Goal: Information Seeking & Learning: Find specific fact

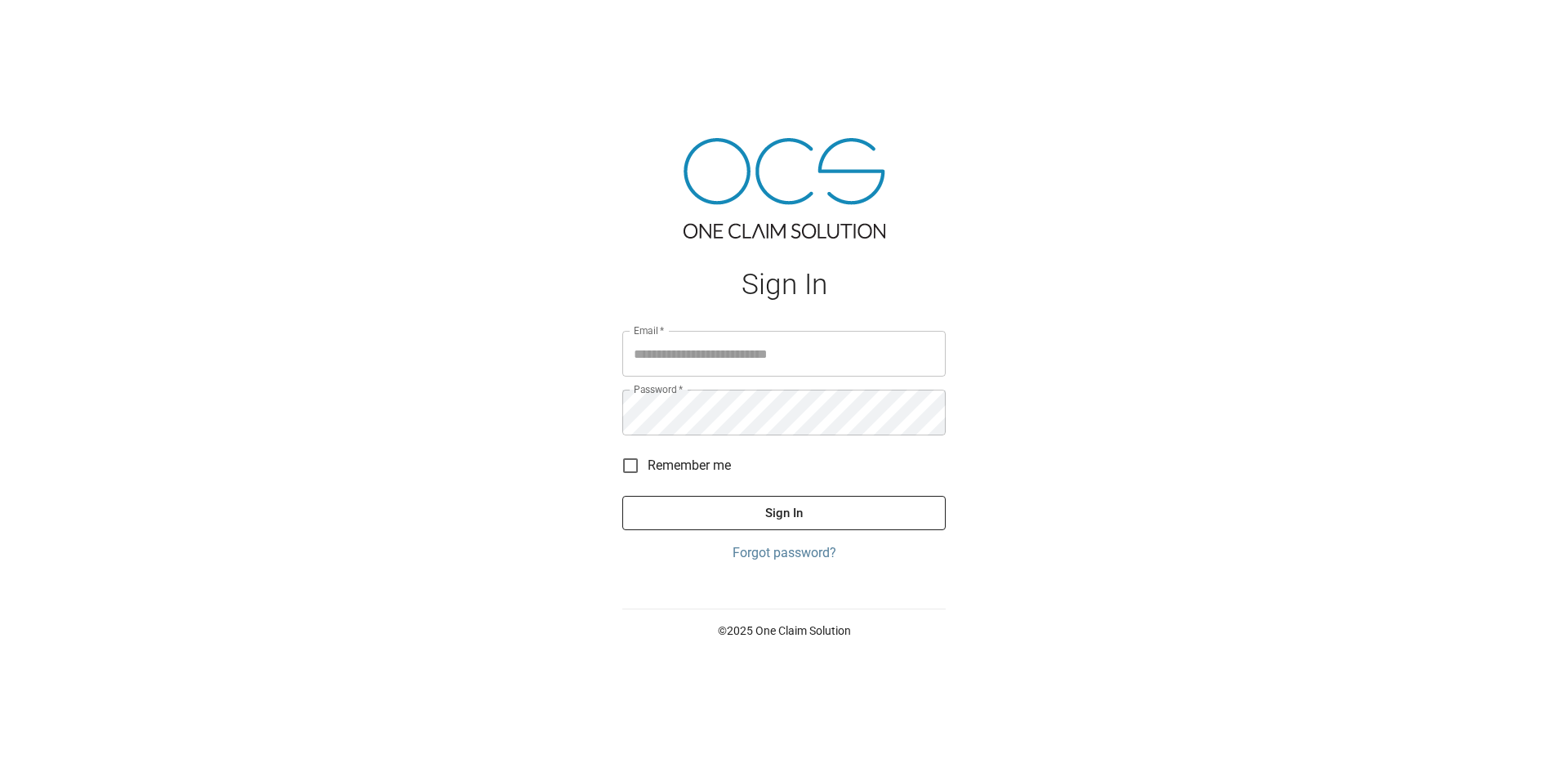
type input "**********"
click at [775, 512] on button "Sign In" at bounding box center [784, 513] width 324 height 34
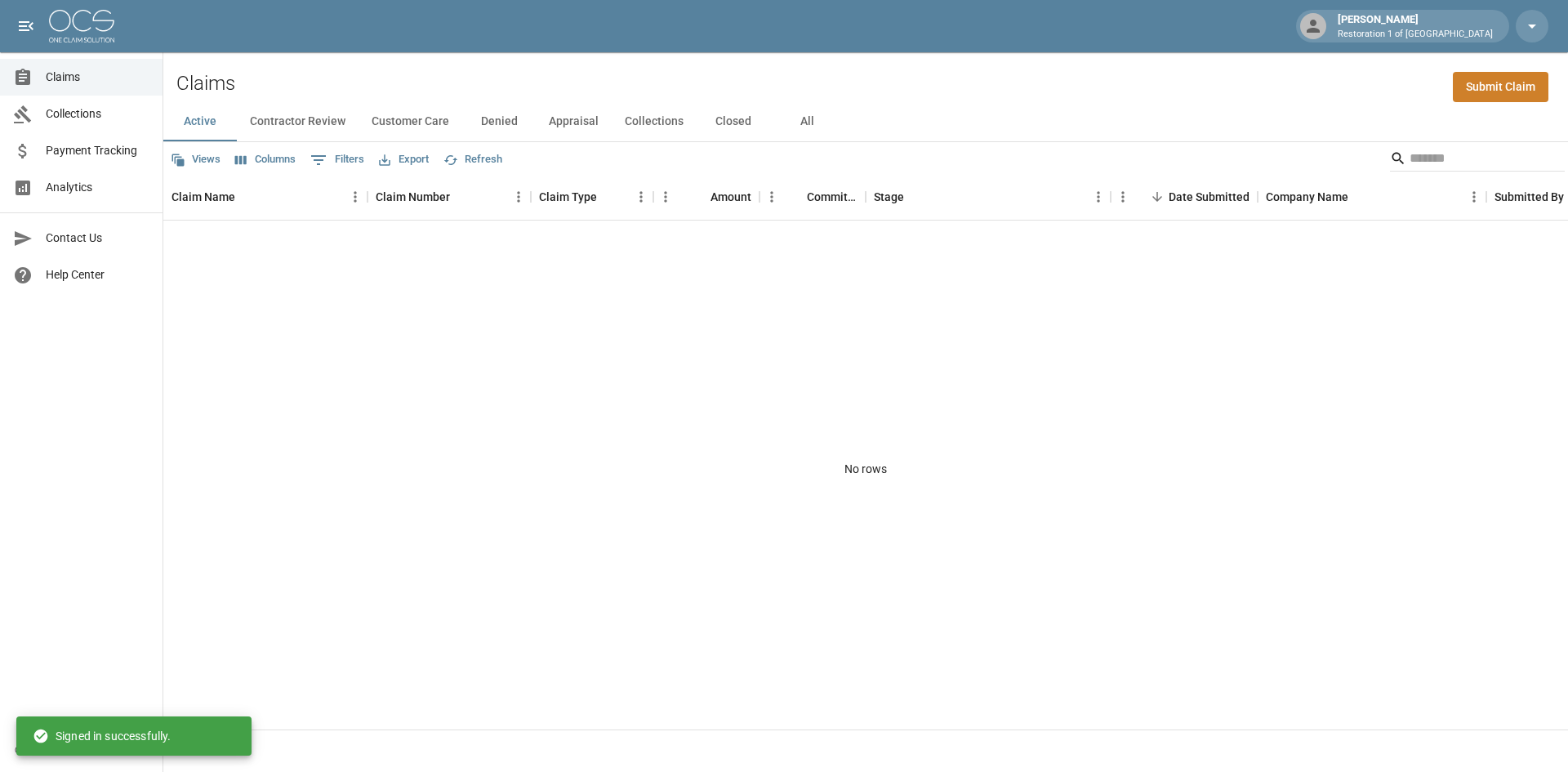
click at [210, 118] on button "Active" at bounding box center [199, 122] width 73 height 39
click at [279, 121] on button "Contractor Review" at bounding box center [297, 122] width 121 height 39
click at [378, 118] on button "Customer Care" at bounding box center [410, 122] width 103 height 39
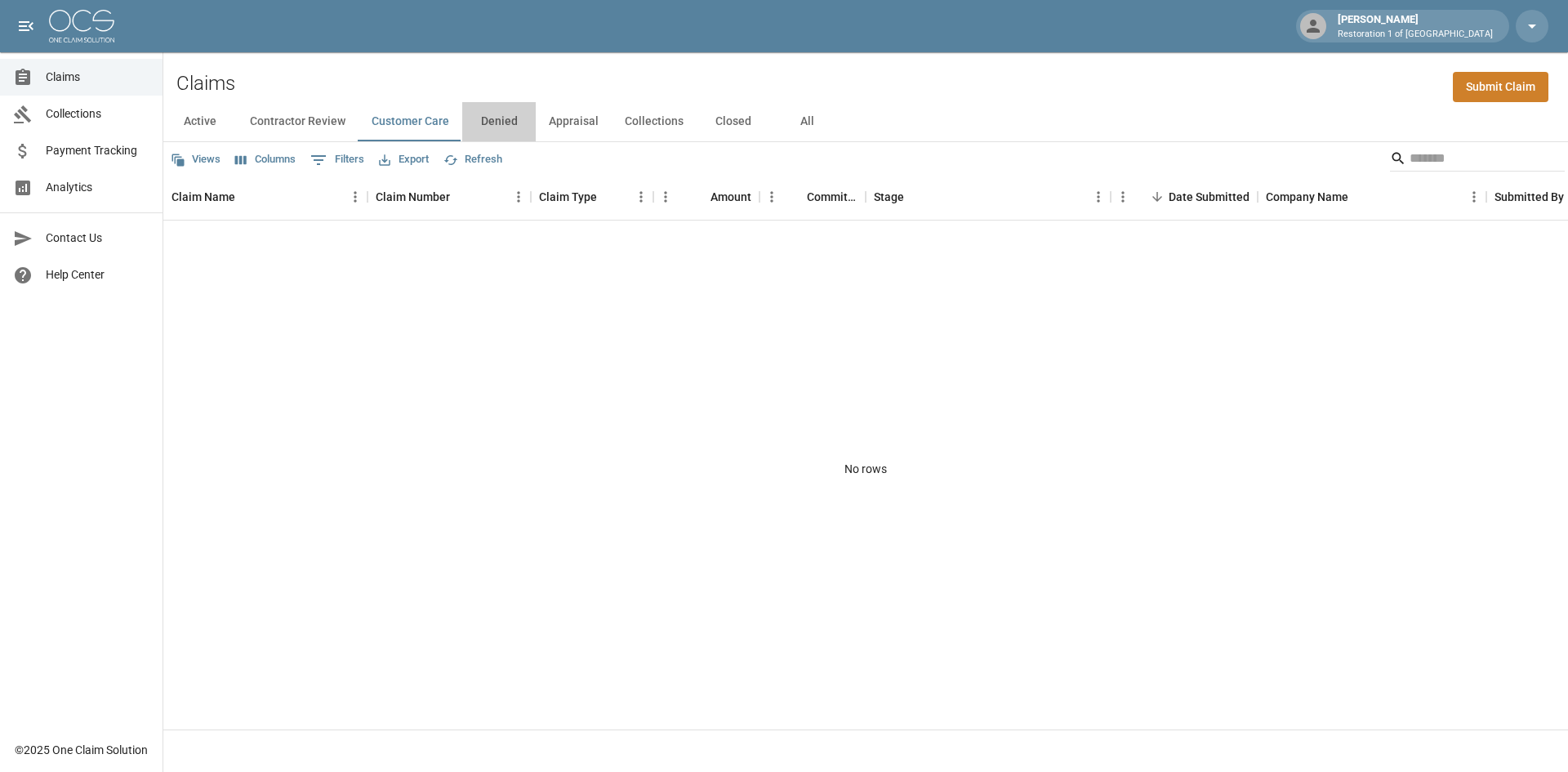
click at [511, 125] on button "Denied" at bounding box center [498, 122] width 73 height 39
click at [595, 126] on button "Appraisal" at bounding box center [573, 122] width 76 height 39
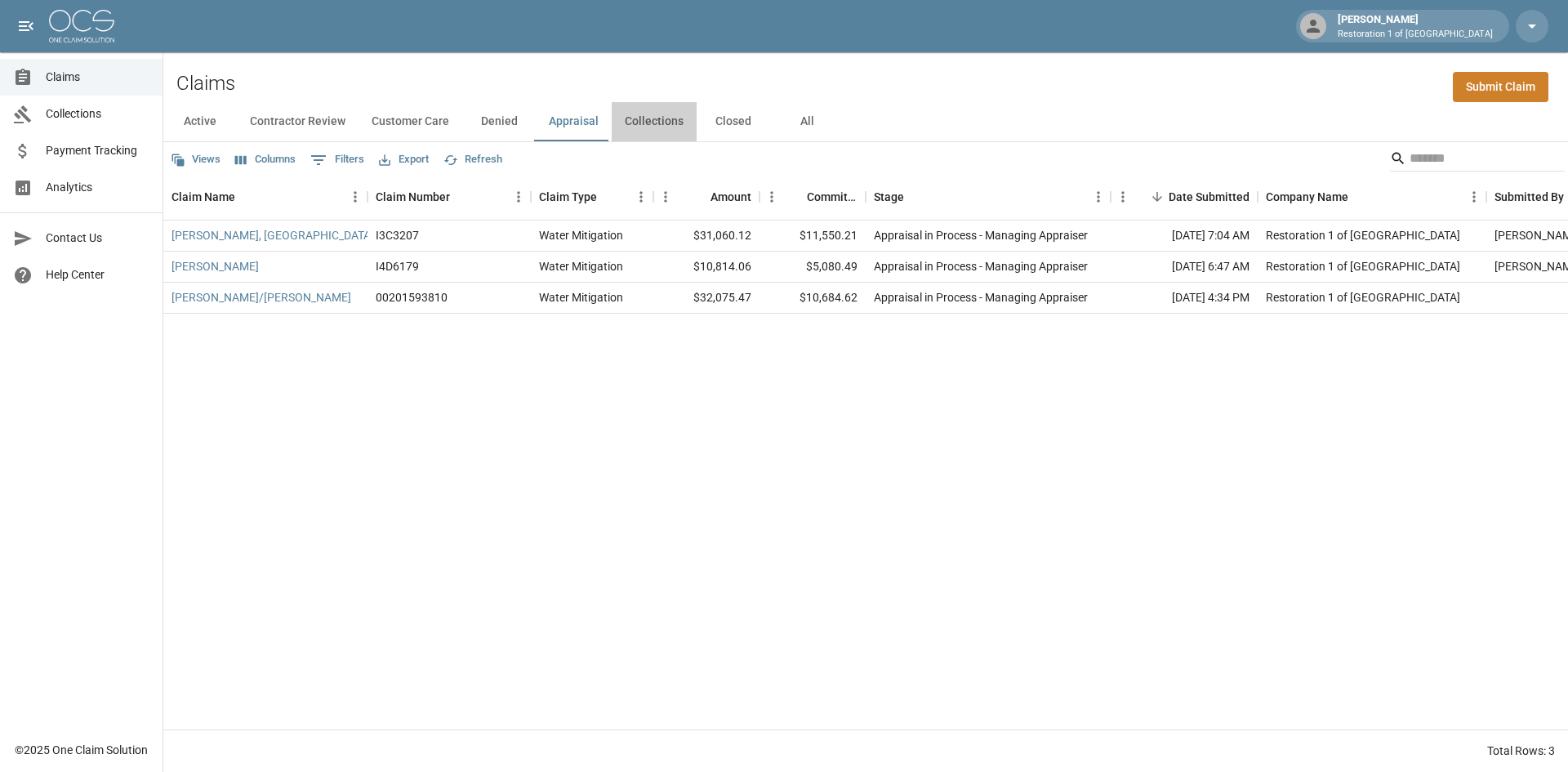
click at [629, 125] on button "Collections" at bounding box center [653, 122] width 84 height 39
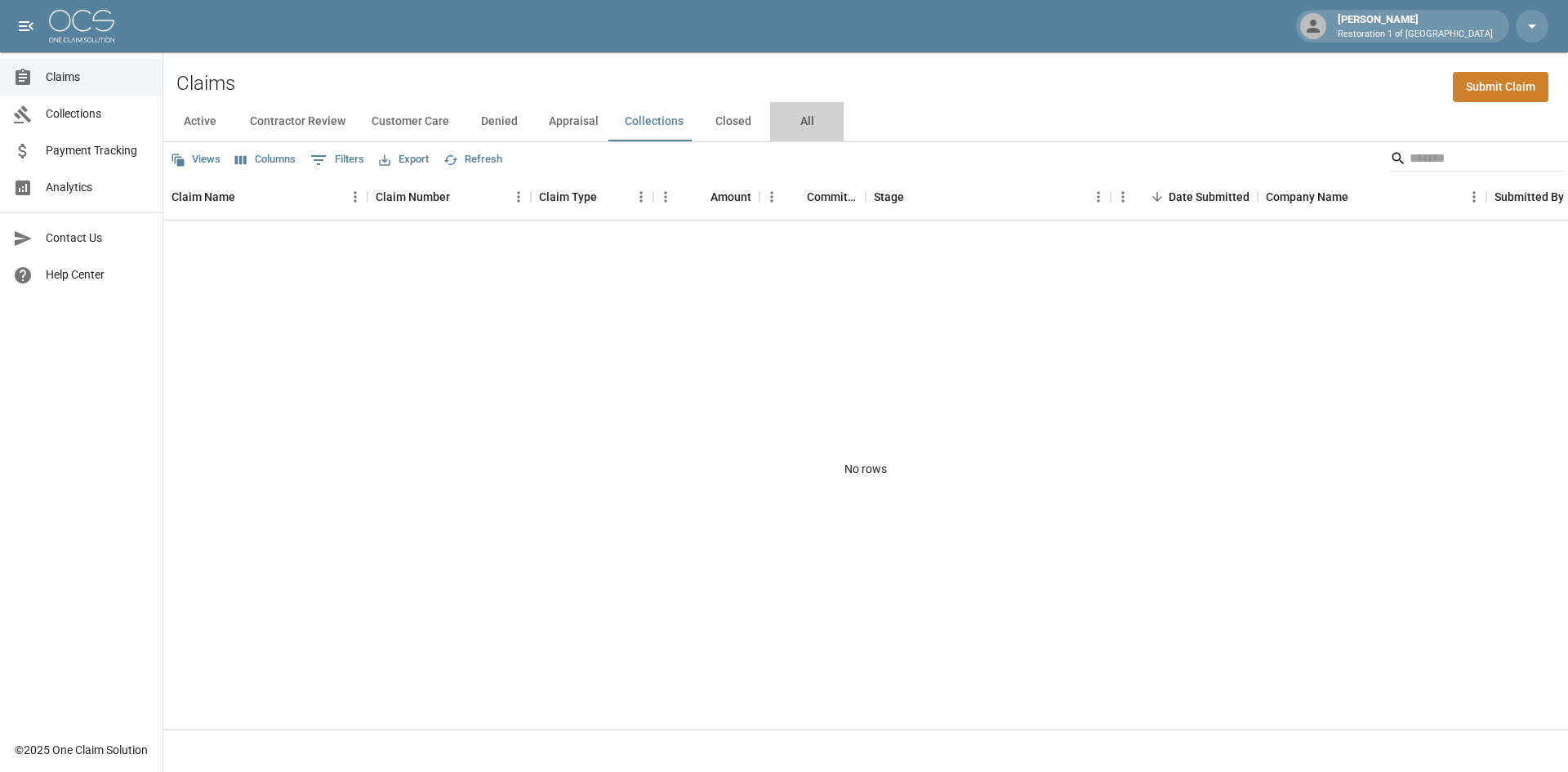
click at [770, 131] on button "All" at bounding box center [806, 122] width 73 height 39
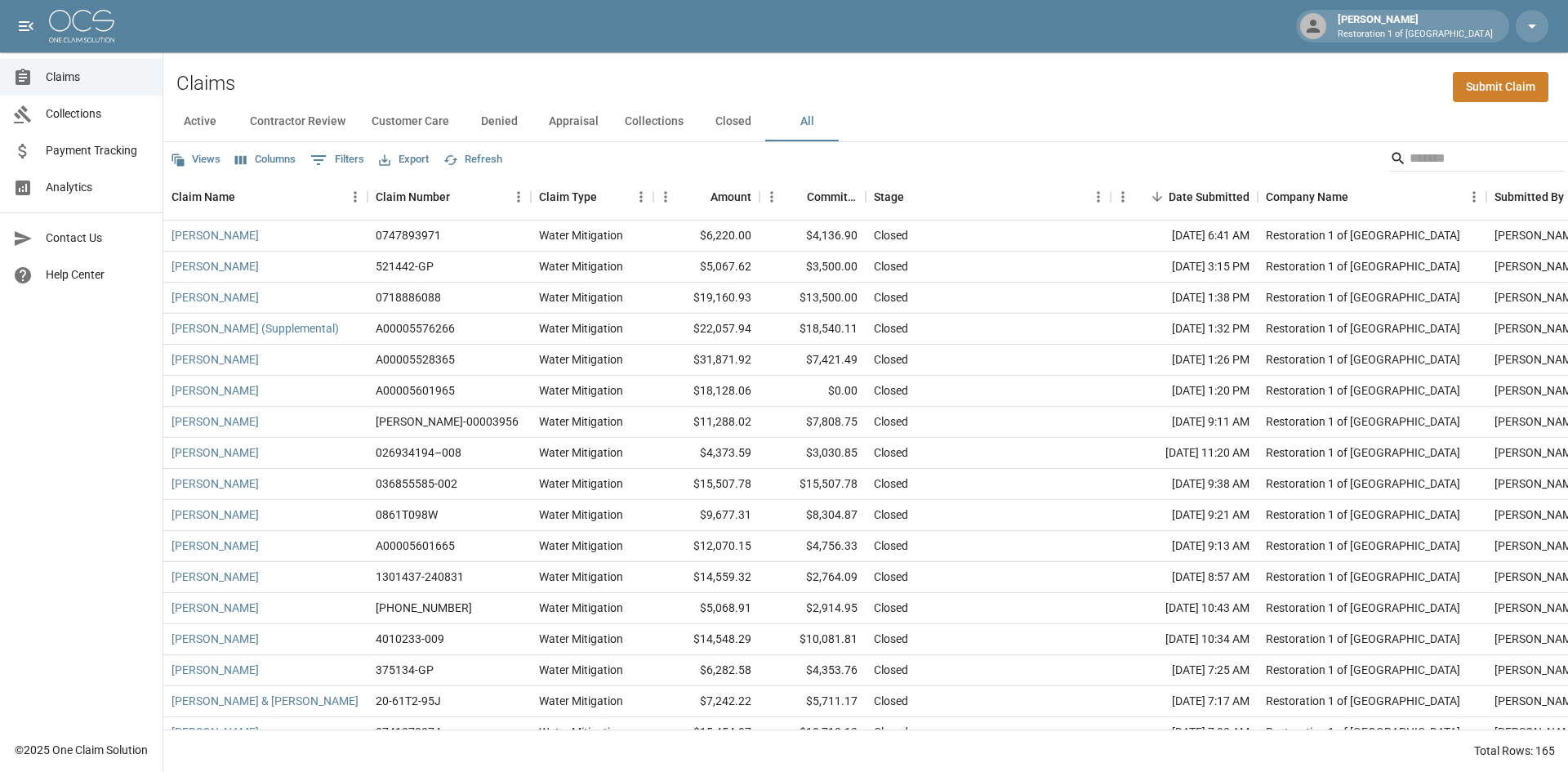
click at [732, 120] on button "Closed" at bounding box center [733, 122] width 73 height 39
click at [633, 115] on button "Collections" at bounding box center [653, 122] width 84 height 39
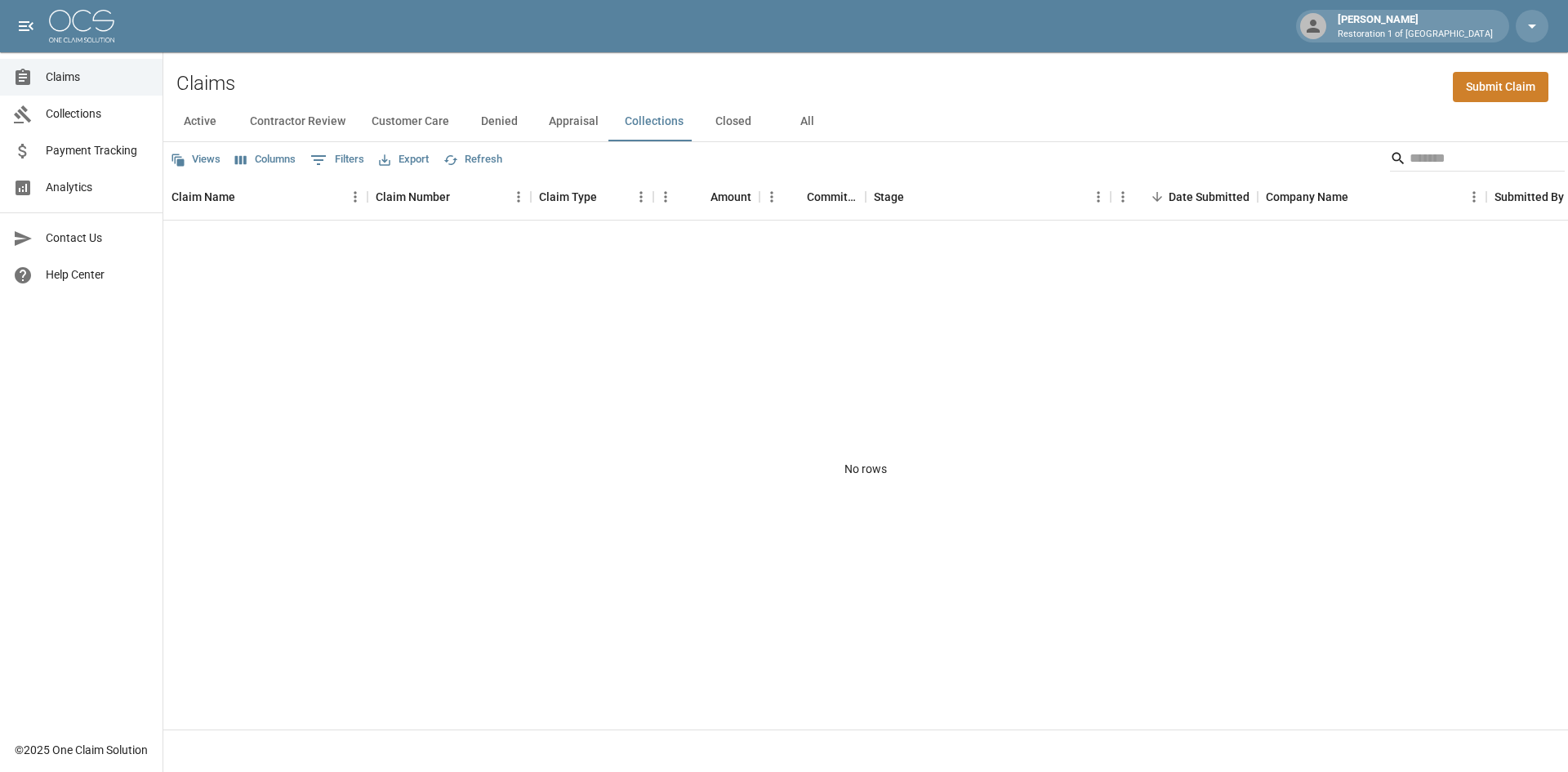
click at [573, 119] on button "Appraisal" at bounding box center [573, 122] width 76 height 39
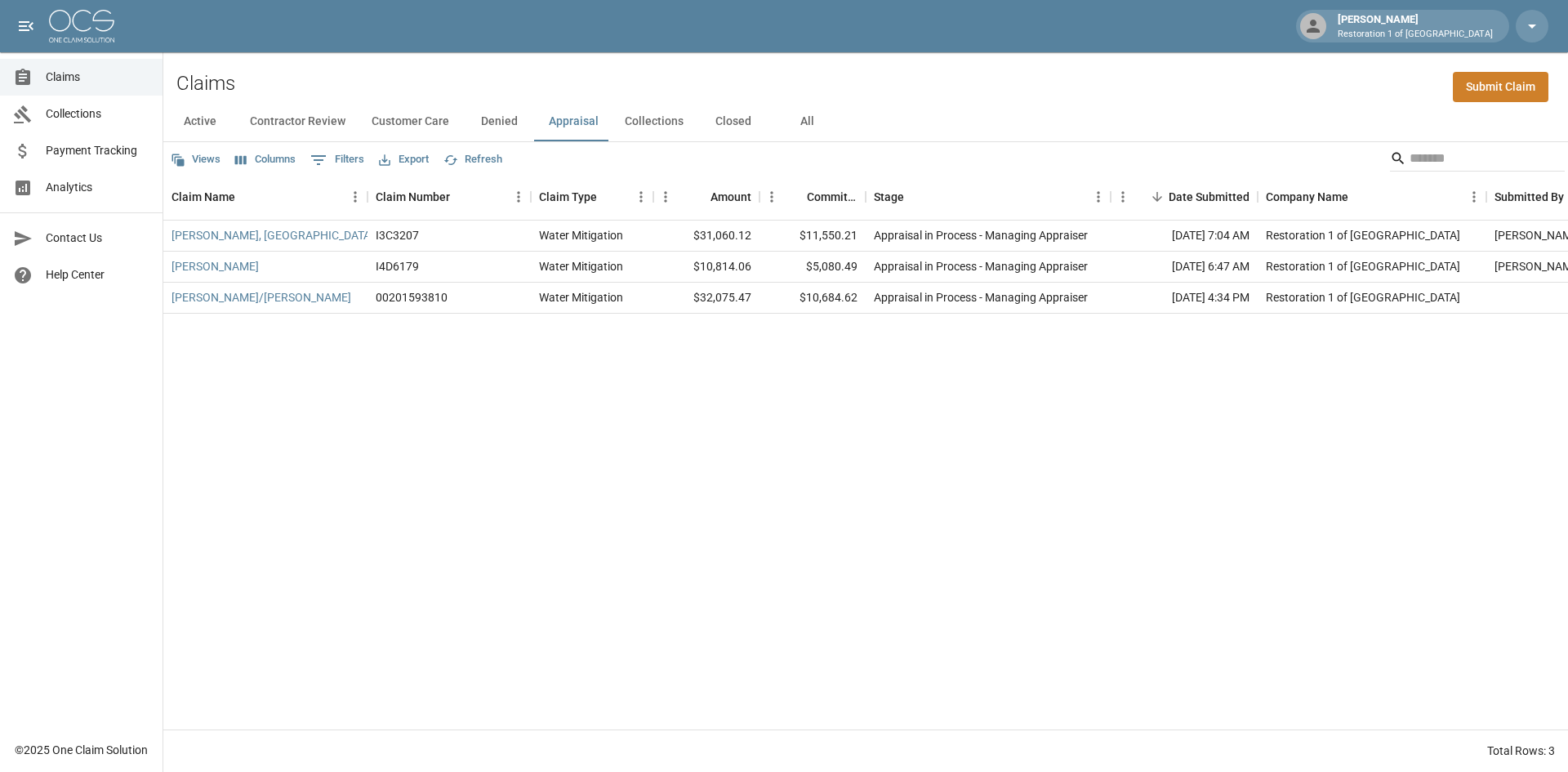
click at [104, 156] on span "Payment Tracking" at bounding box center [97, 151] width 103 height 17
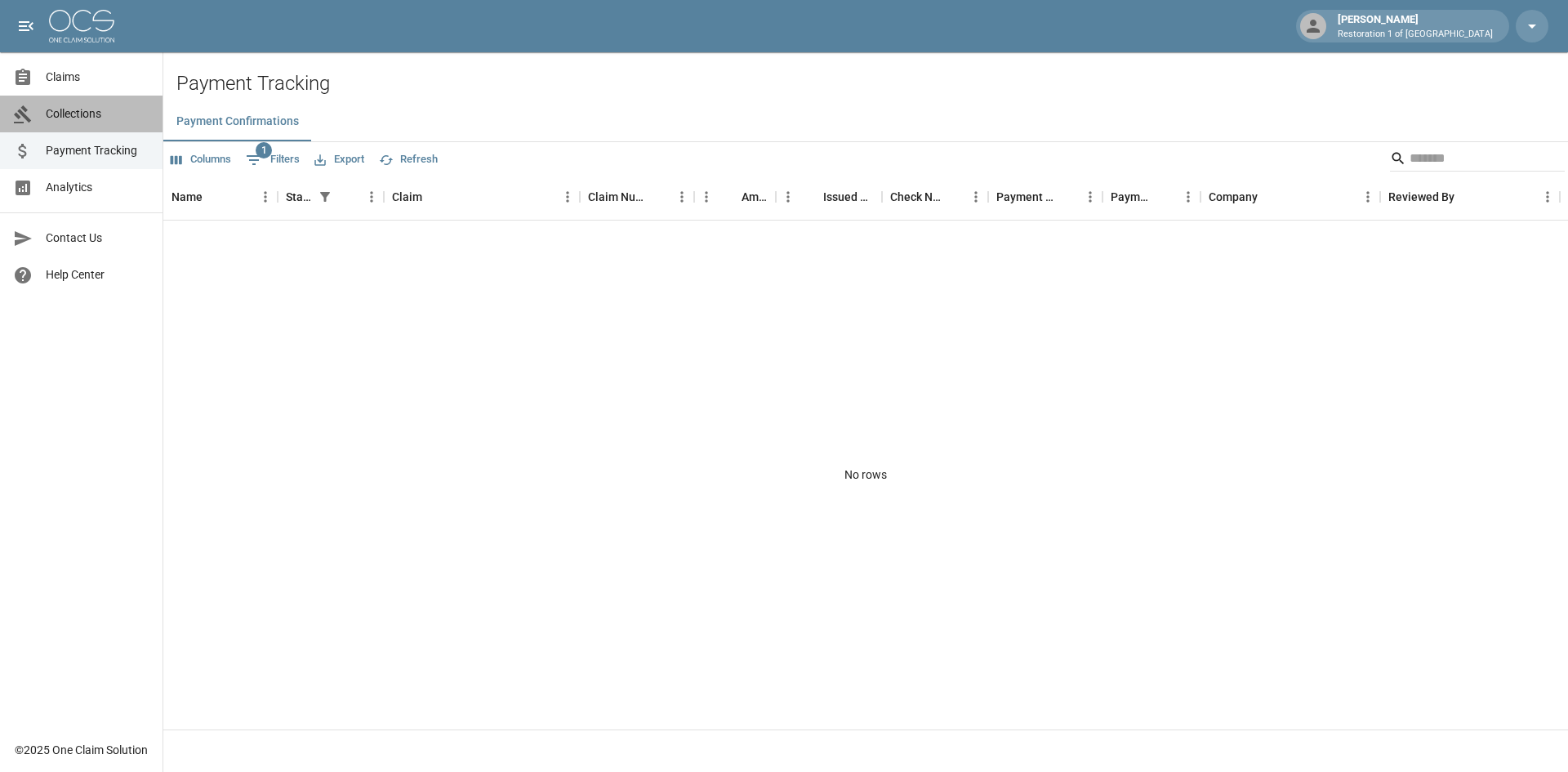
click at [90, 105] on span "Collections" at bounding box center [97, 114] width 103 height 17
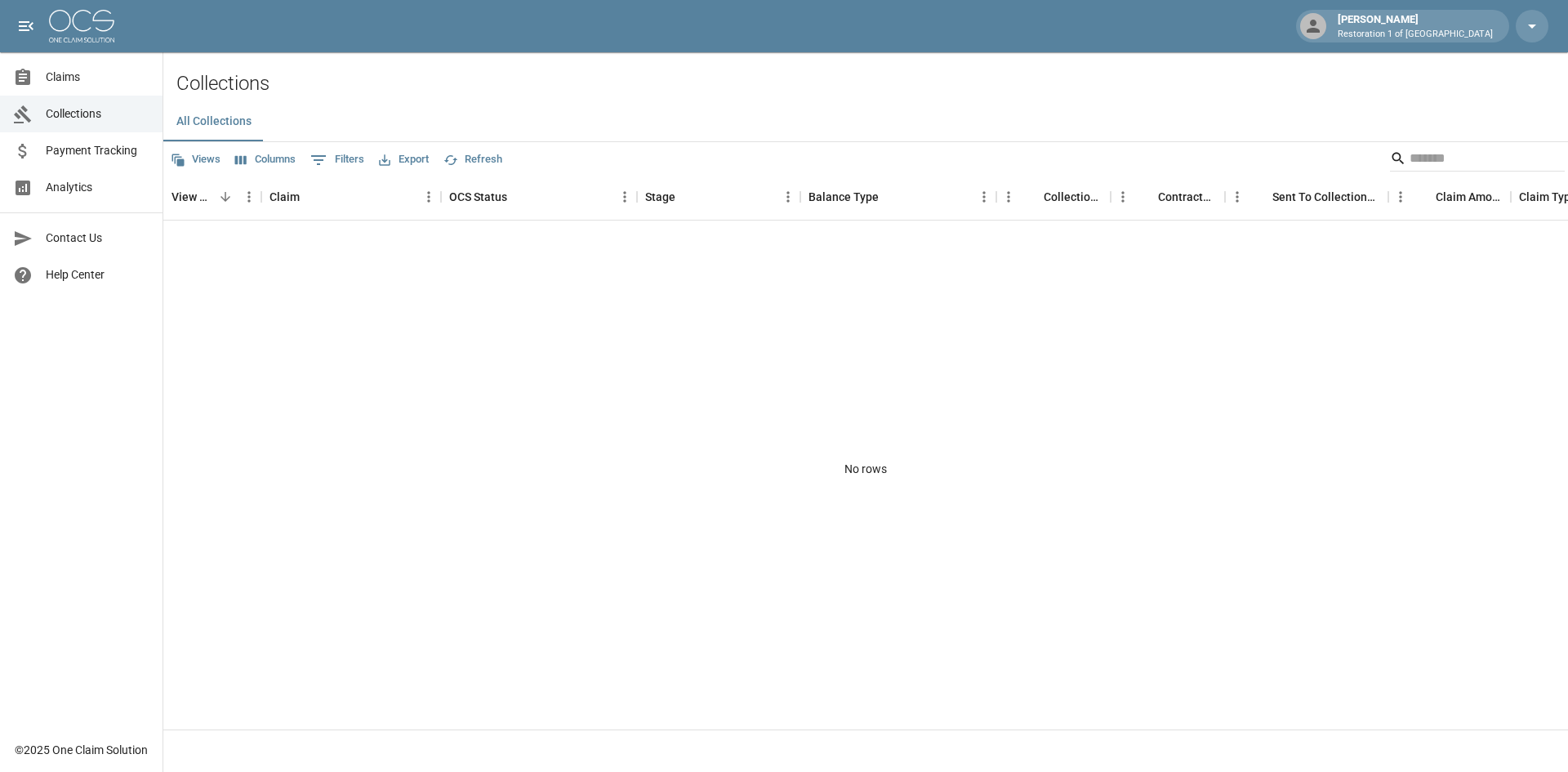
click at [90, 78] on span "Claims" at bounding box center [97, 77] width 103 height 17
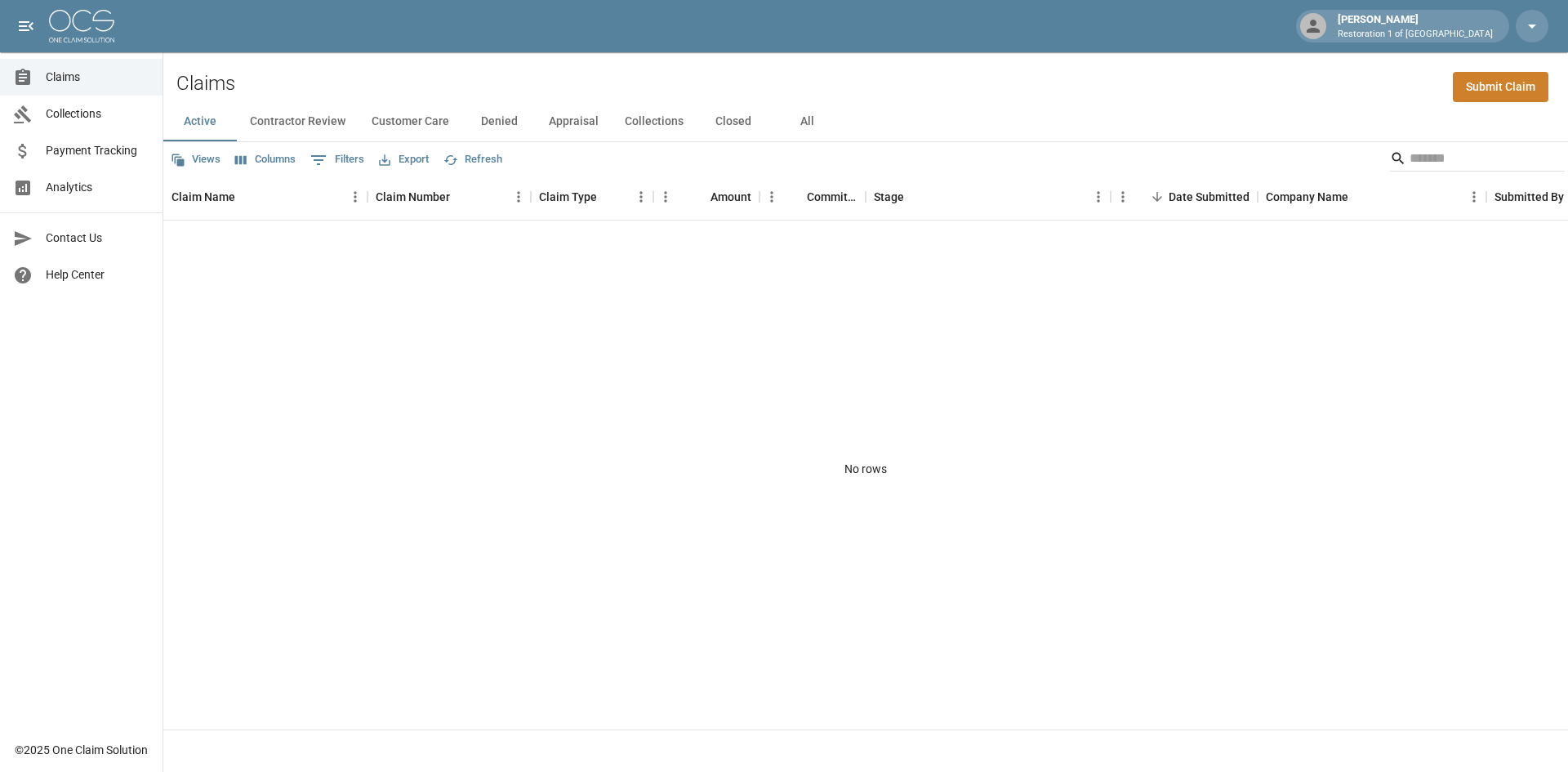
click at [298, 123] on button "Contractor Review" at bounding box center [297, 122] width 121 height 39
click at [394, 120] on button "Customer Care" at bounding box center [410, 122] width 103 height 39
click at [452, 120] on button "Customer Care" at bounding box center [410, 122] width 103 height 39
click at [488, 120] on button "Denied" at bounding box center [498, 122] width 73 height 39
click at [570, 122] on button "Appraisal" at bounding box center [573, 122] width 76 height 39
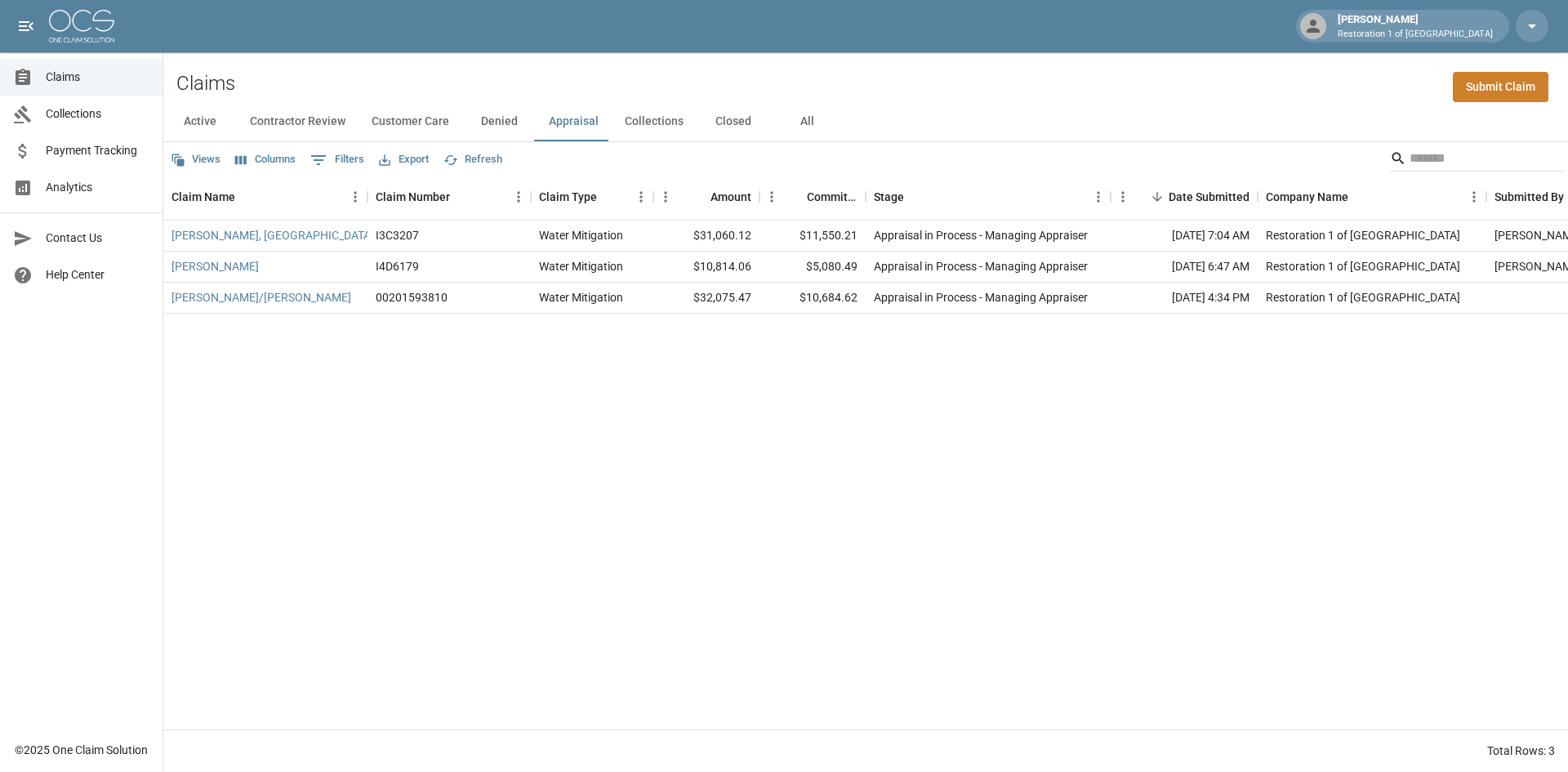
click at [678, 125] on button "Collections" at bounding box center [653, 122] width 84 height 39
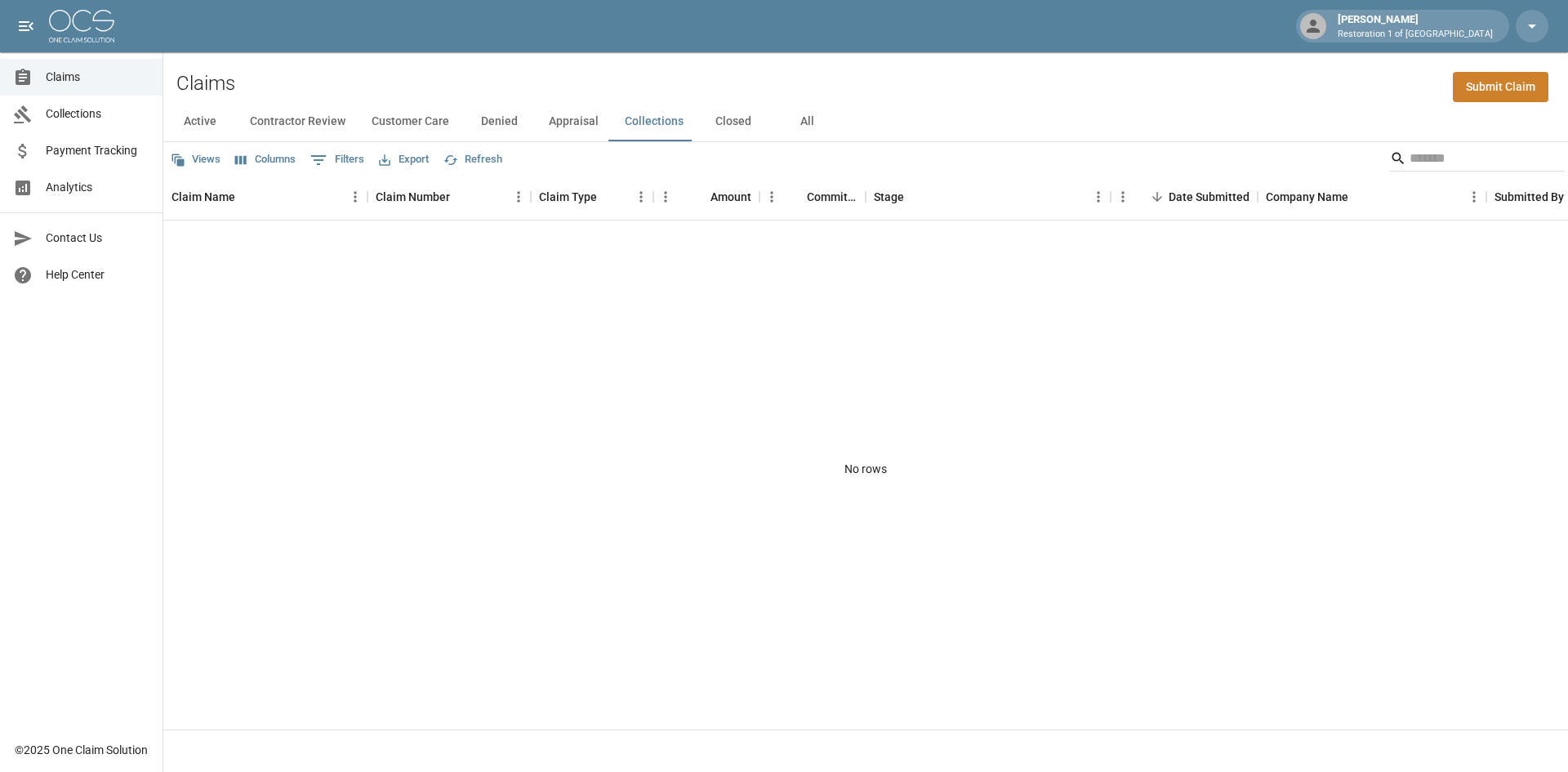
click at [239, 419] on div "No rows" at bounding box center [866, 468] width 1405 height 497
click at [736, 114] on button "Closed" at bounding box center [733, 122] width 73 height 39
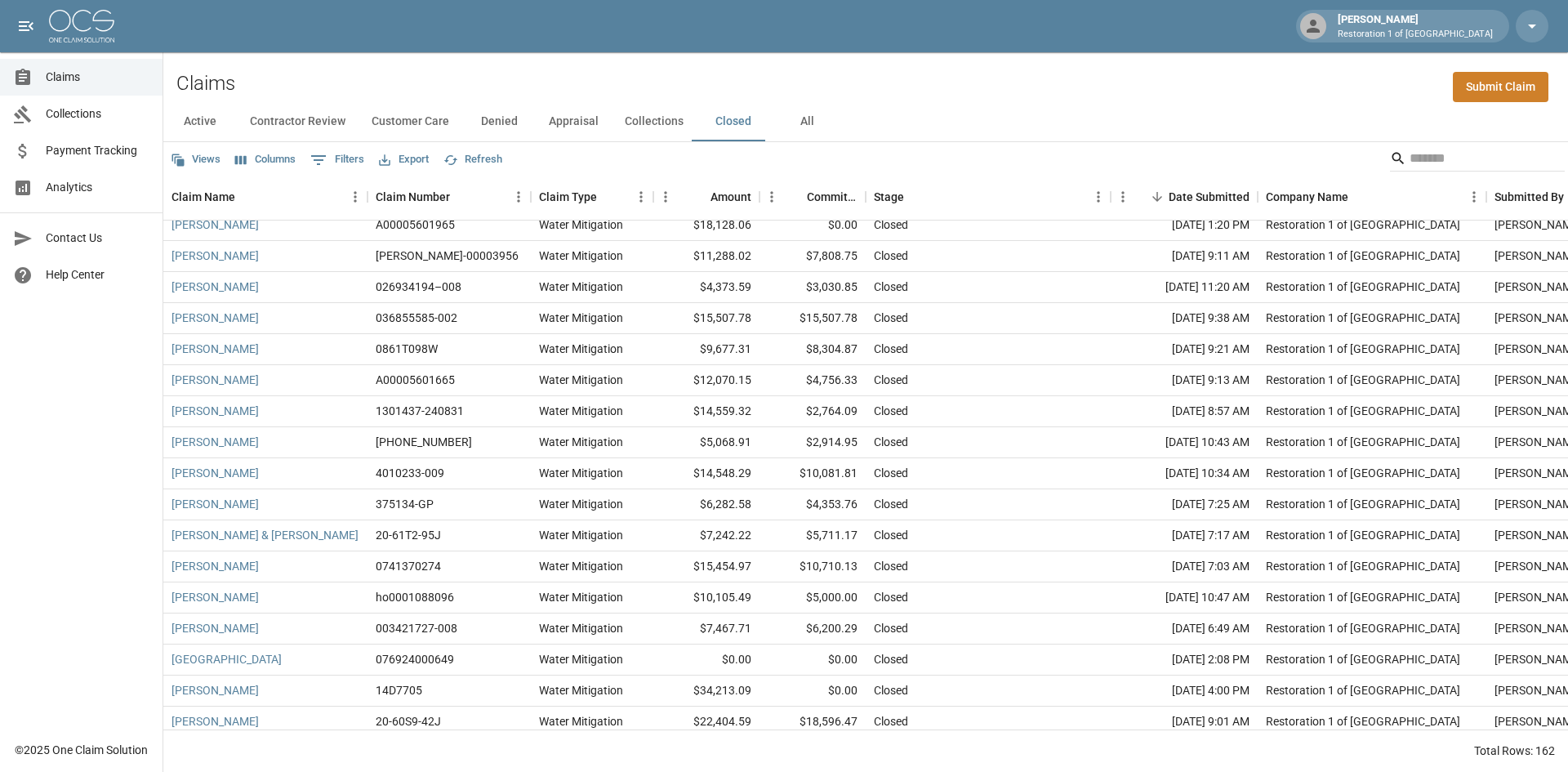
scroll to position [245, 0]
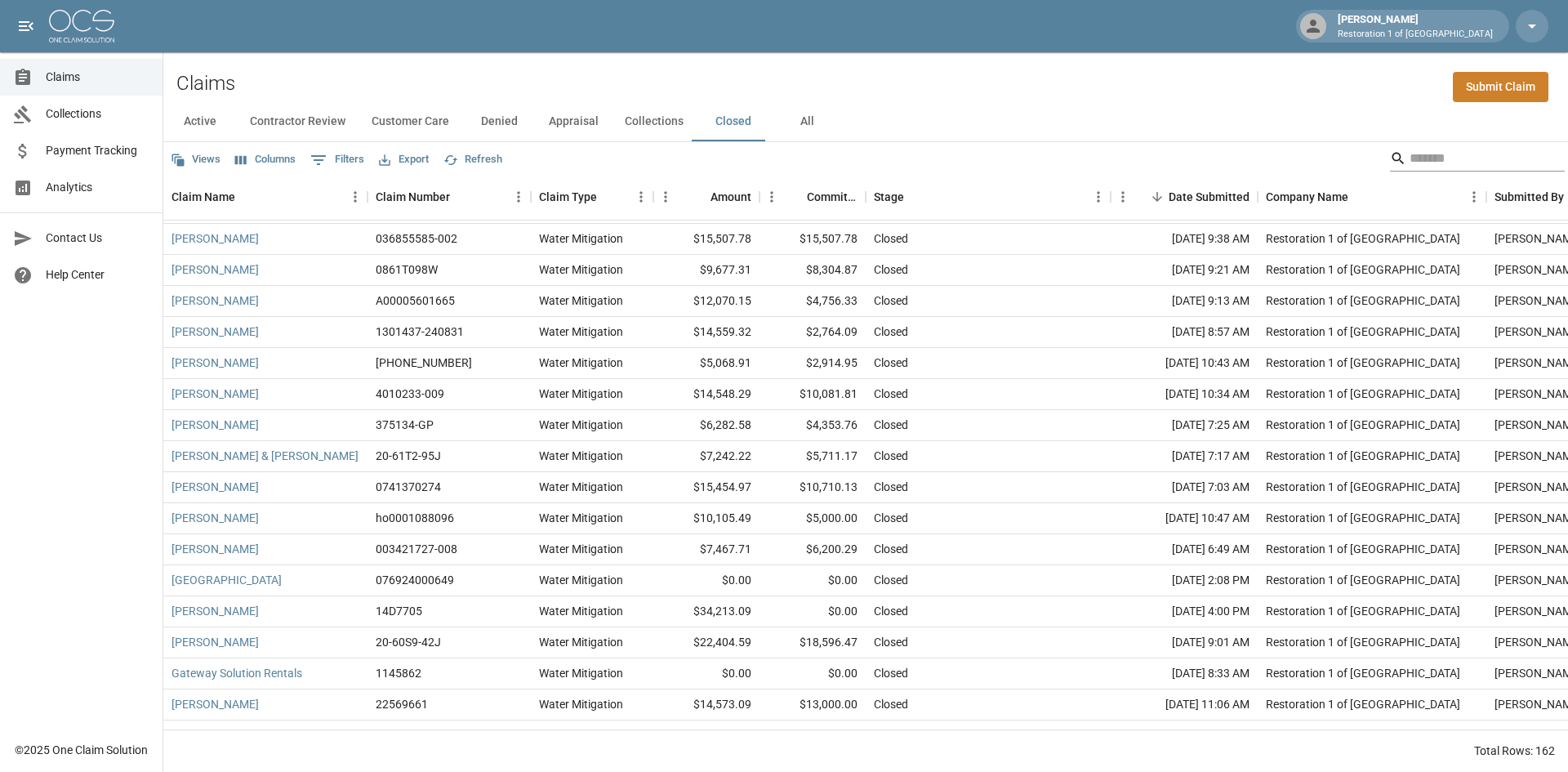
click at [1433, 148] on input "Search" at bounding box center [1475, 159] width 131 height 27
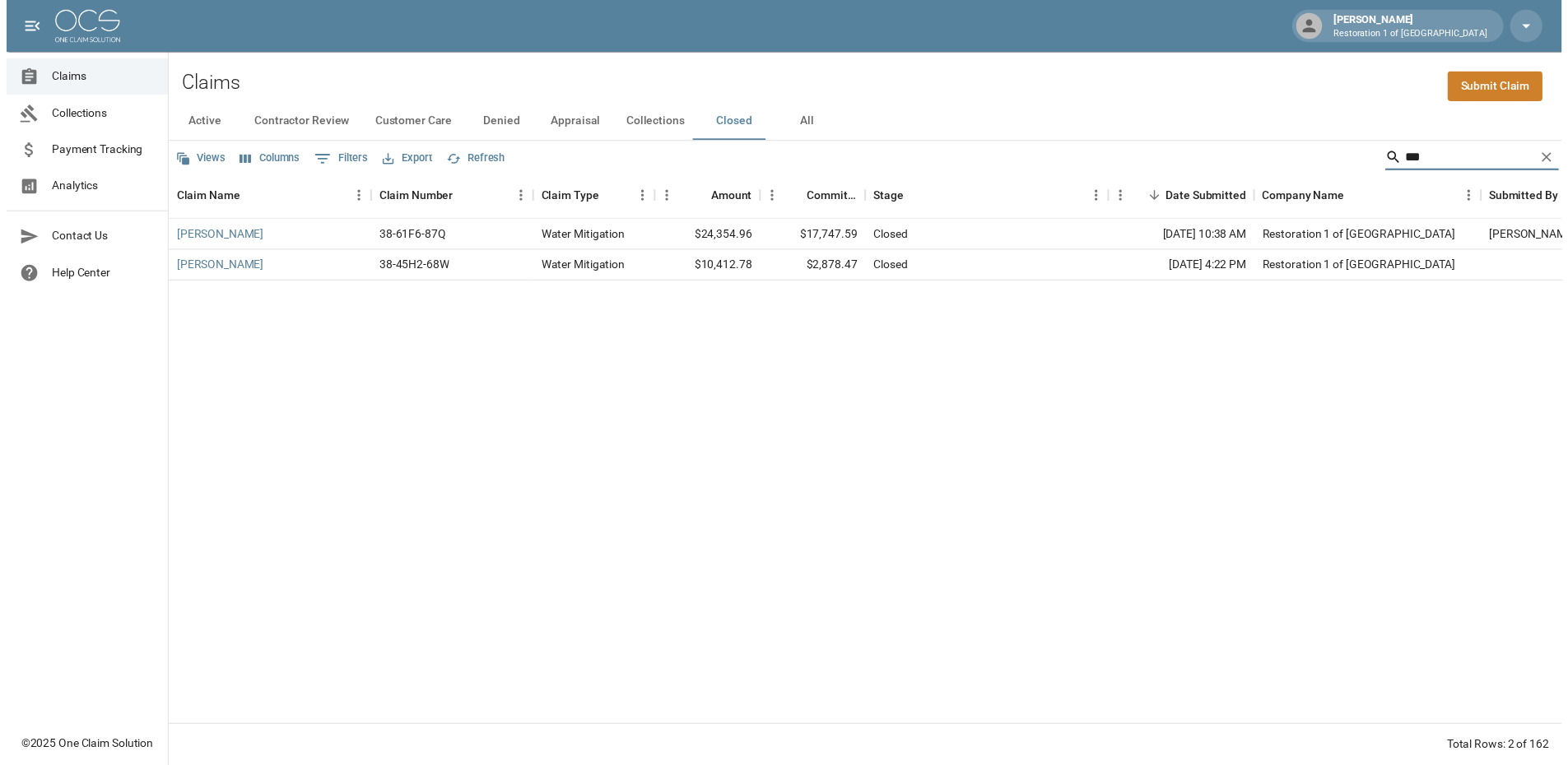
scroll to position [0, 0]
type input "***"
click at [1569, 159] on icon "Clear" at bounding box center [1564, 159] width 16 height 16
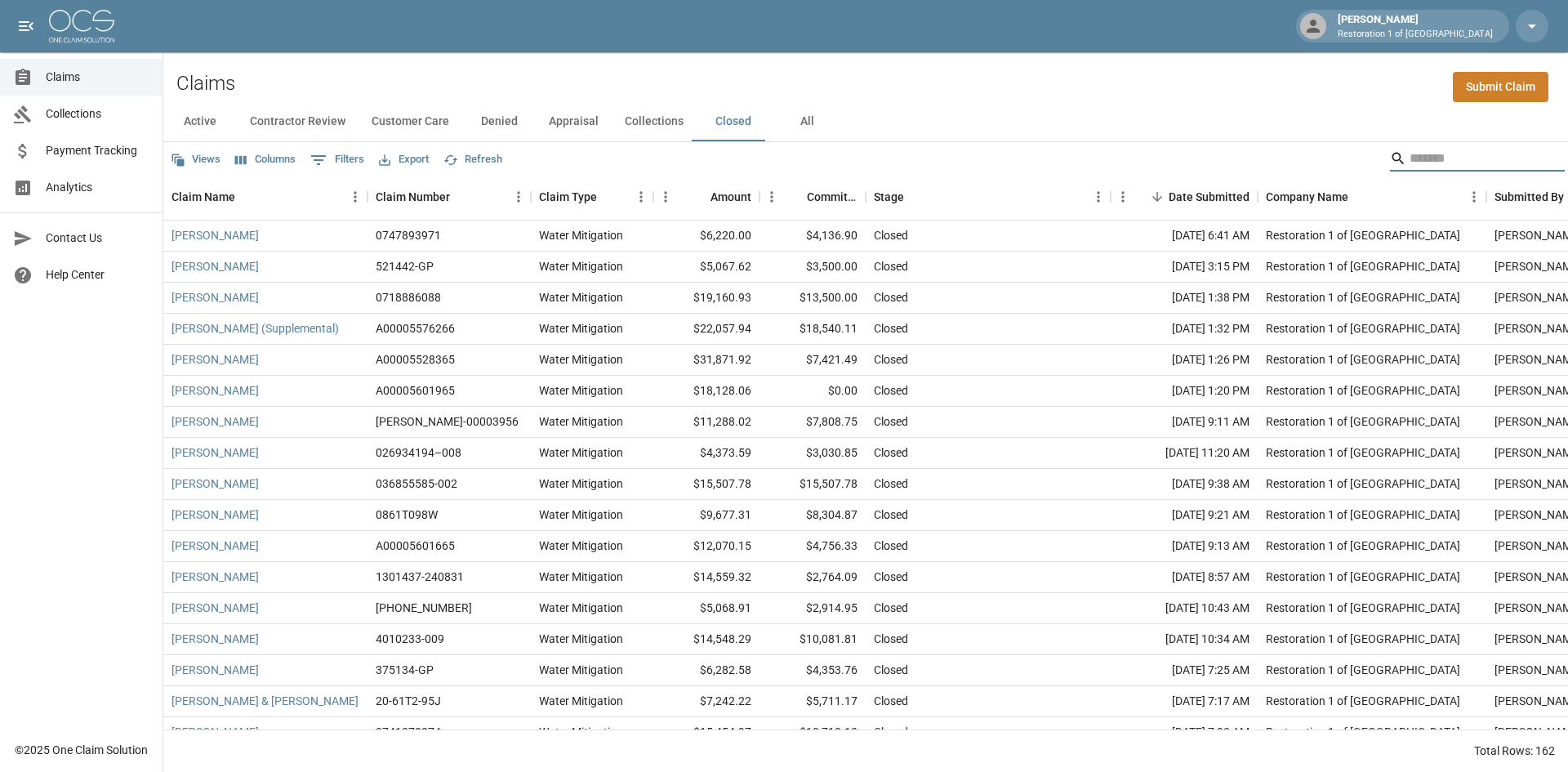
click at [1462, 167] on input "Search" at bounding box center [1475, 159] width 131 height 27
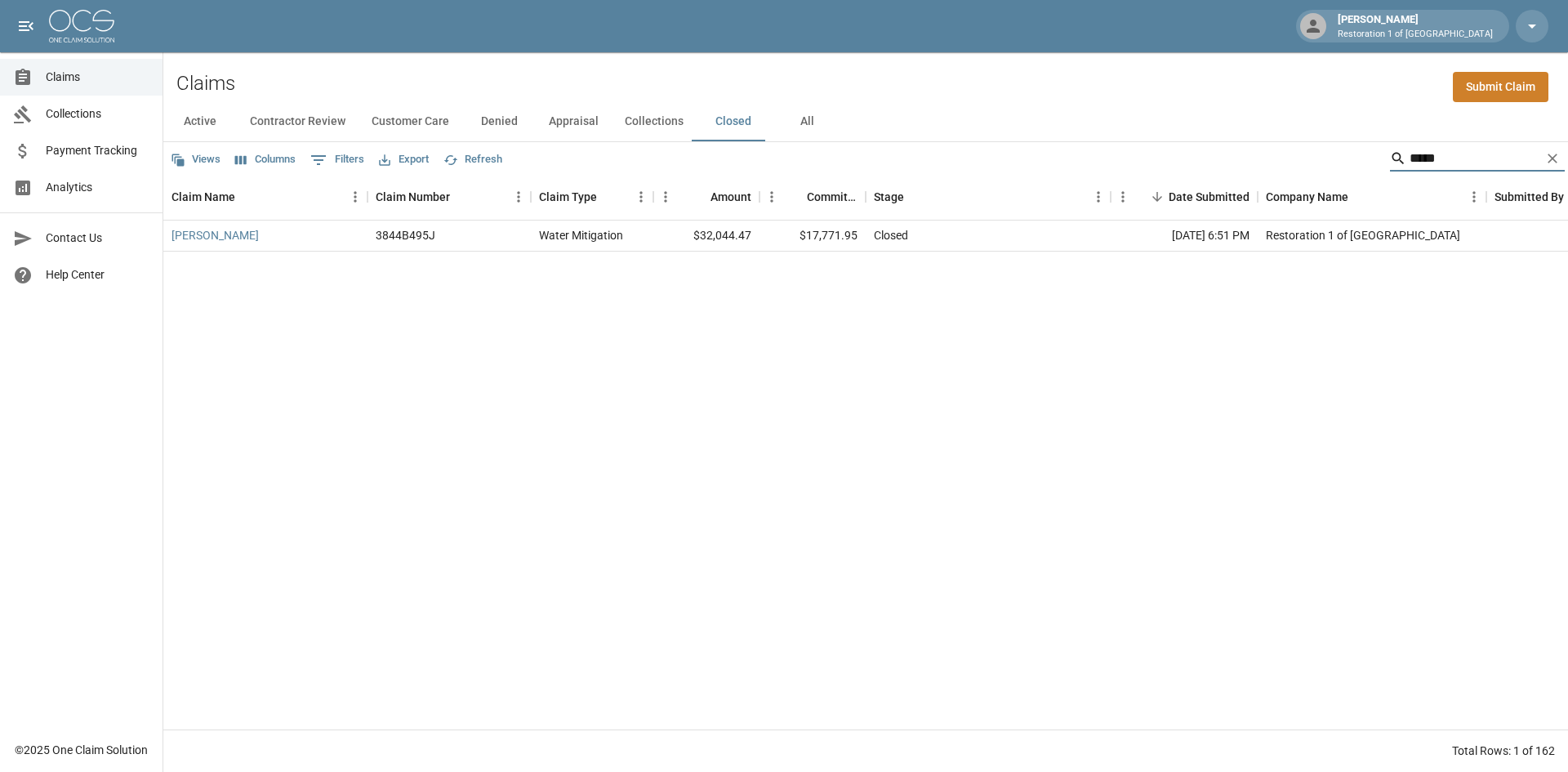
type input "*****"
click at [266, 376] on div "[PERSON_NAME] 3844B495J Water Mitigation $32,044.47 $17,771.95 Closed [DATE] 6:…" at bounding box center [926, 475] width 1527 height 509
click at [1551, 164] on icon "Clear" at bounding box center [1552, 158] width 16 height 16
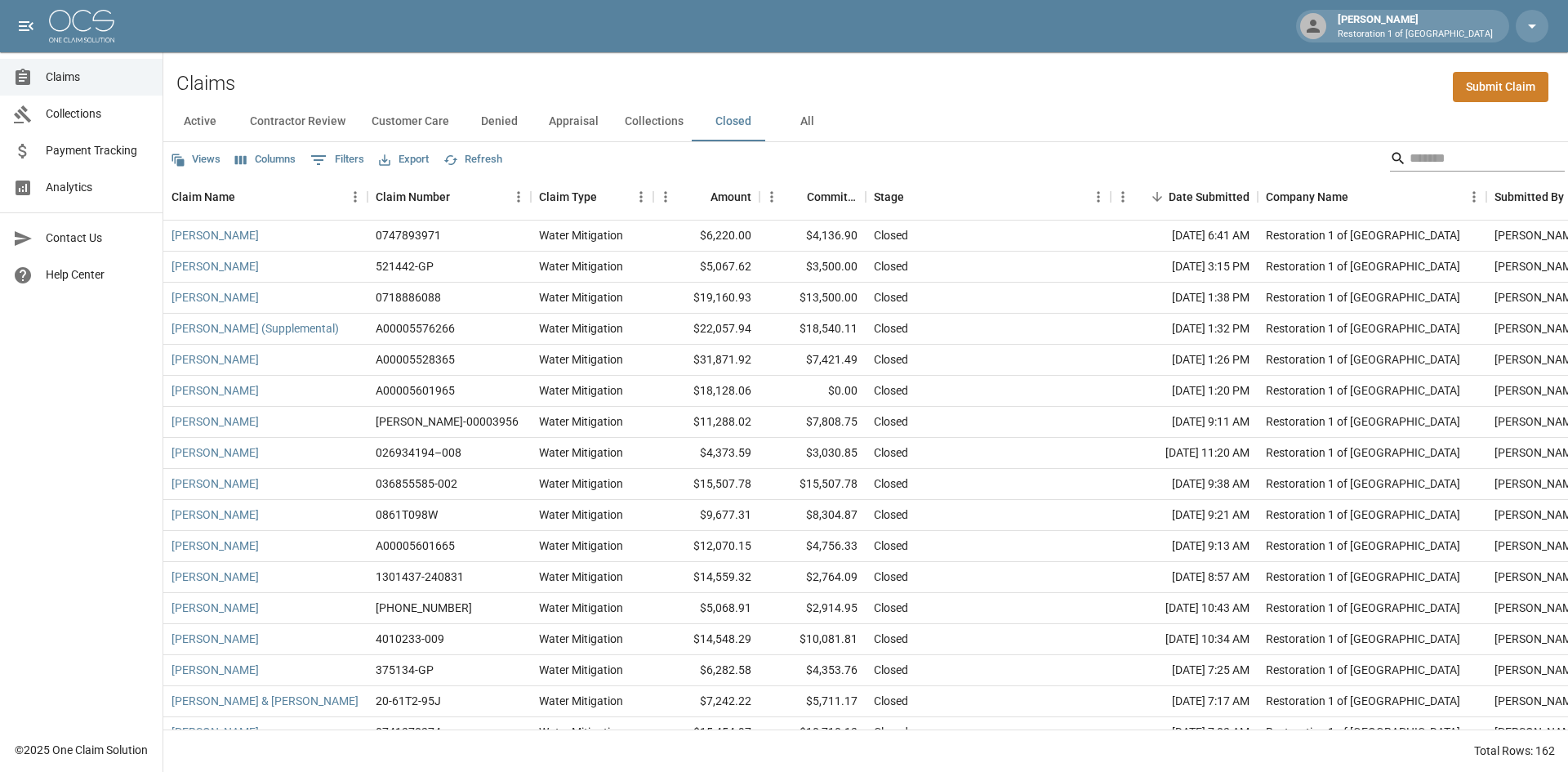
click at [1478, 164] on input "Search" at bounding box center [1475, 159] width 131 height 27
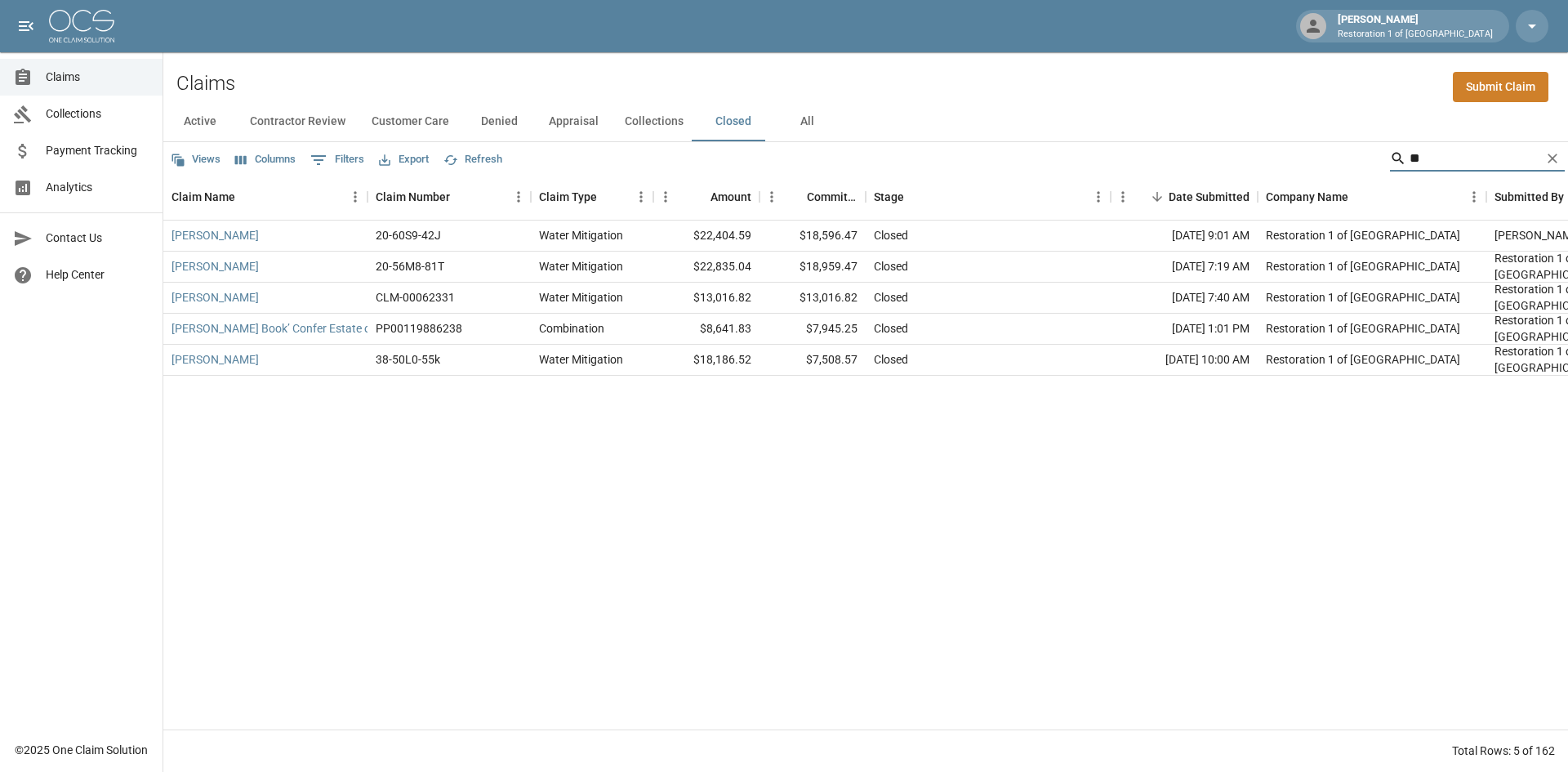
type input "*"
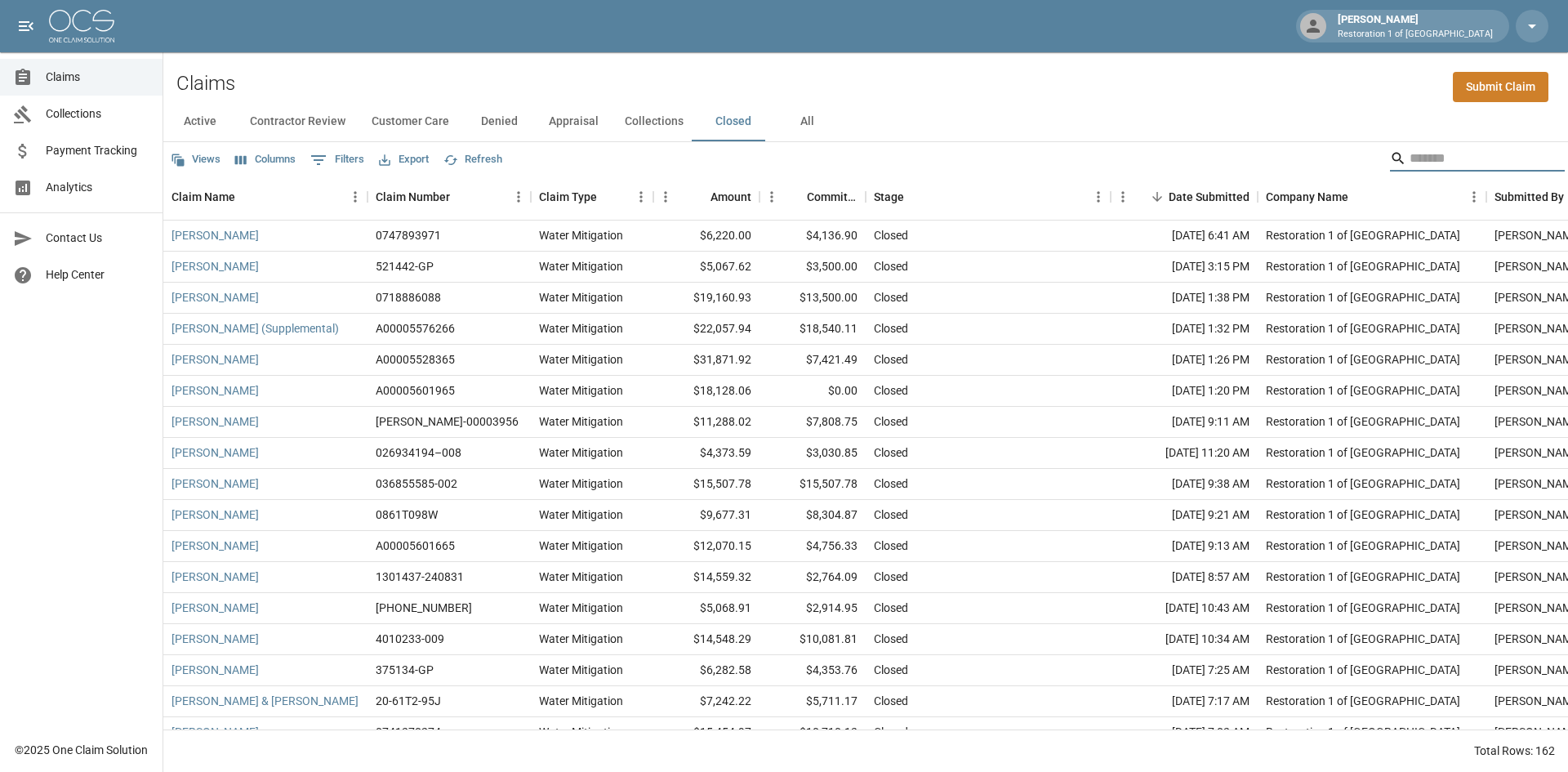
click at [1479, 155] on input "Search" at bounding box center [1475, 159] width 131 height 27
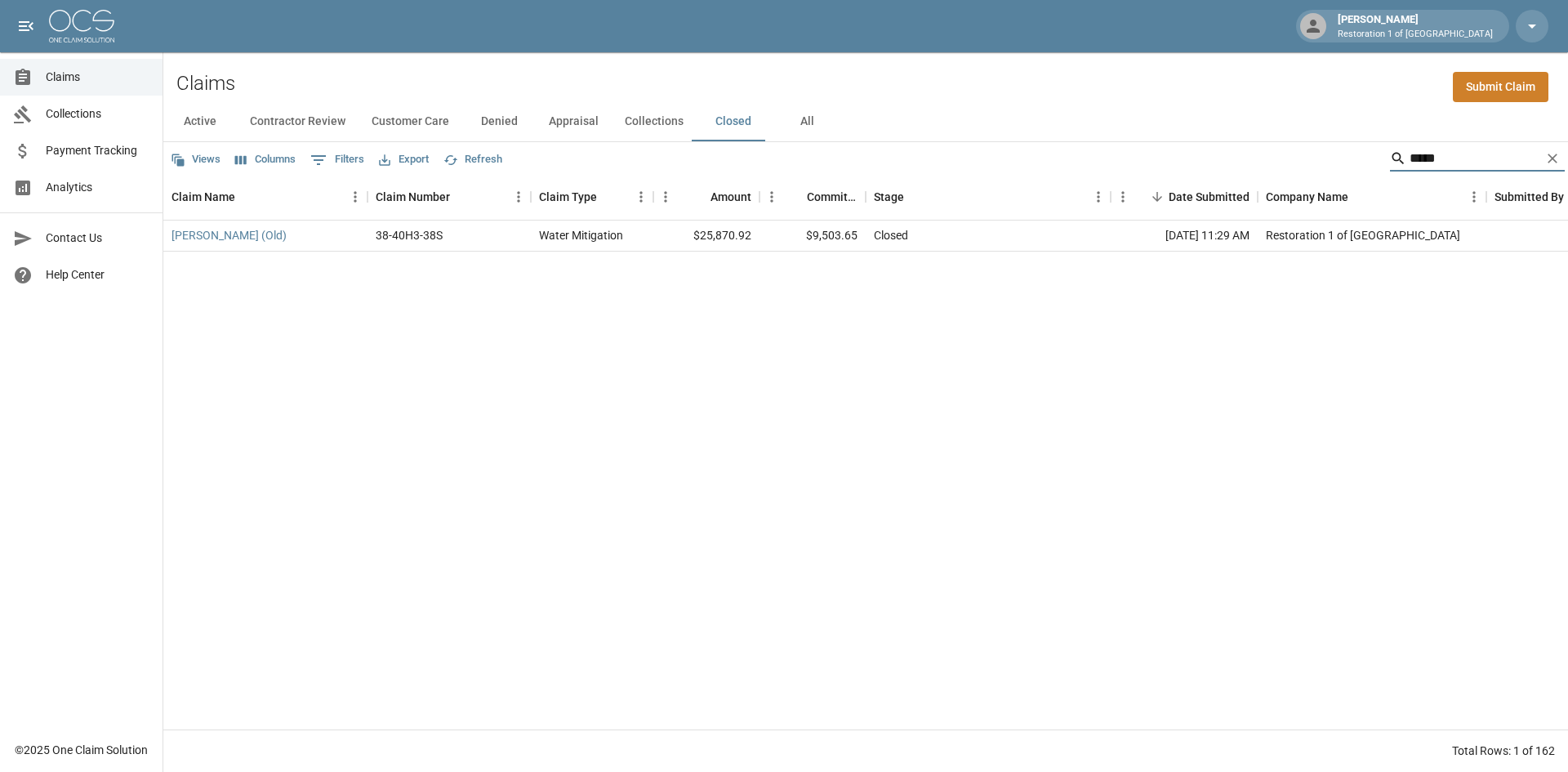
type input "*****"
click at [501, 235] on div "38-40H3-38S" at bounding box center [449, 235] width 163 height 31
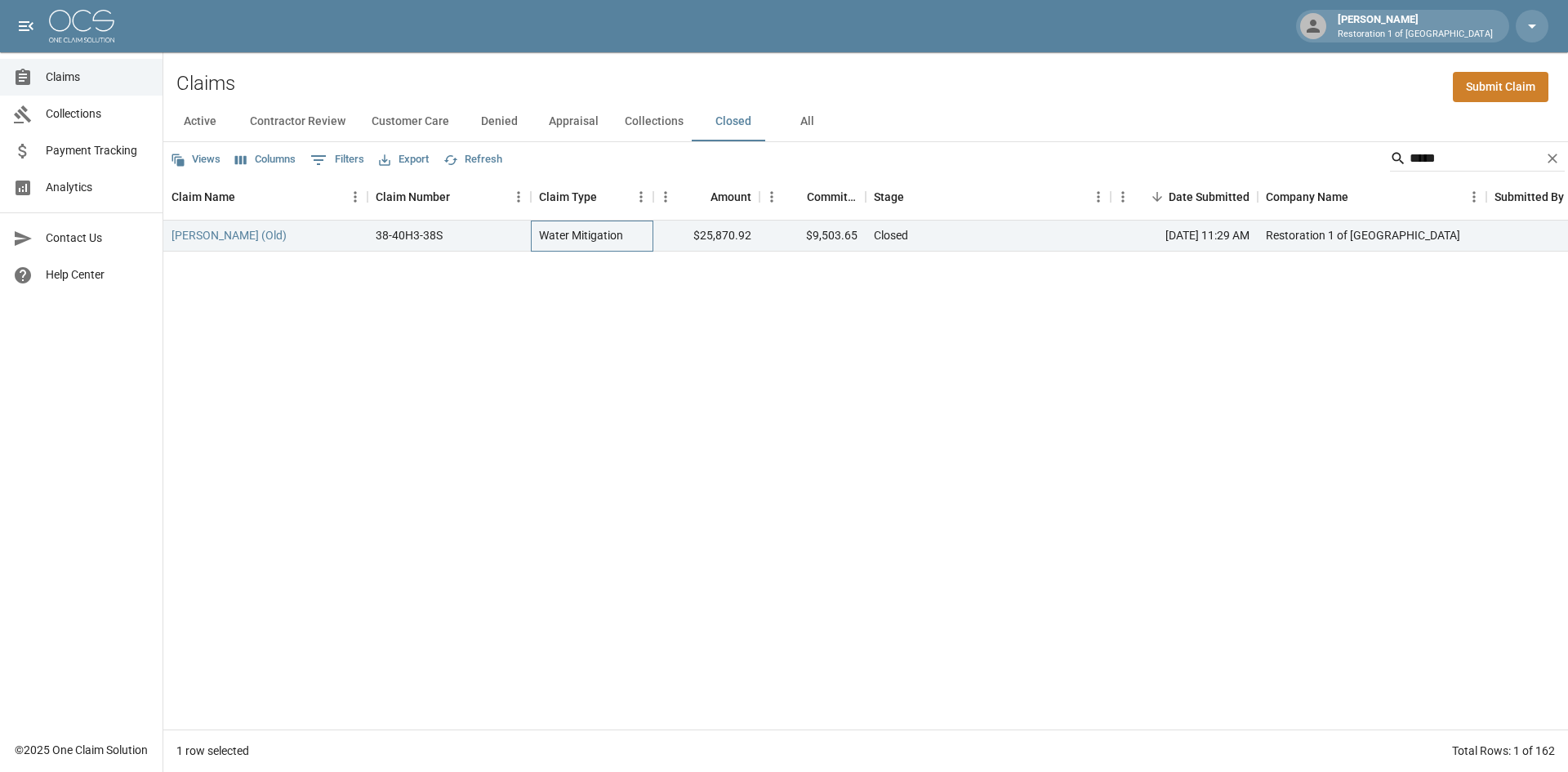
click at [575, 232] on div "Water Mitigation" at bounding box center [581, 235] width 84 height 16
click at [179, 231] on link "[PERSON_NAME] (Old)" at bounding box center [229, 235] width 115 height 16
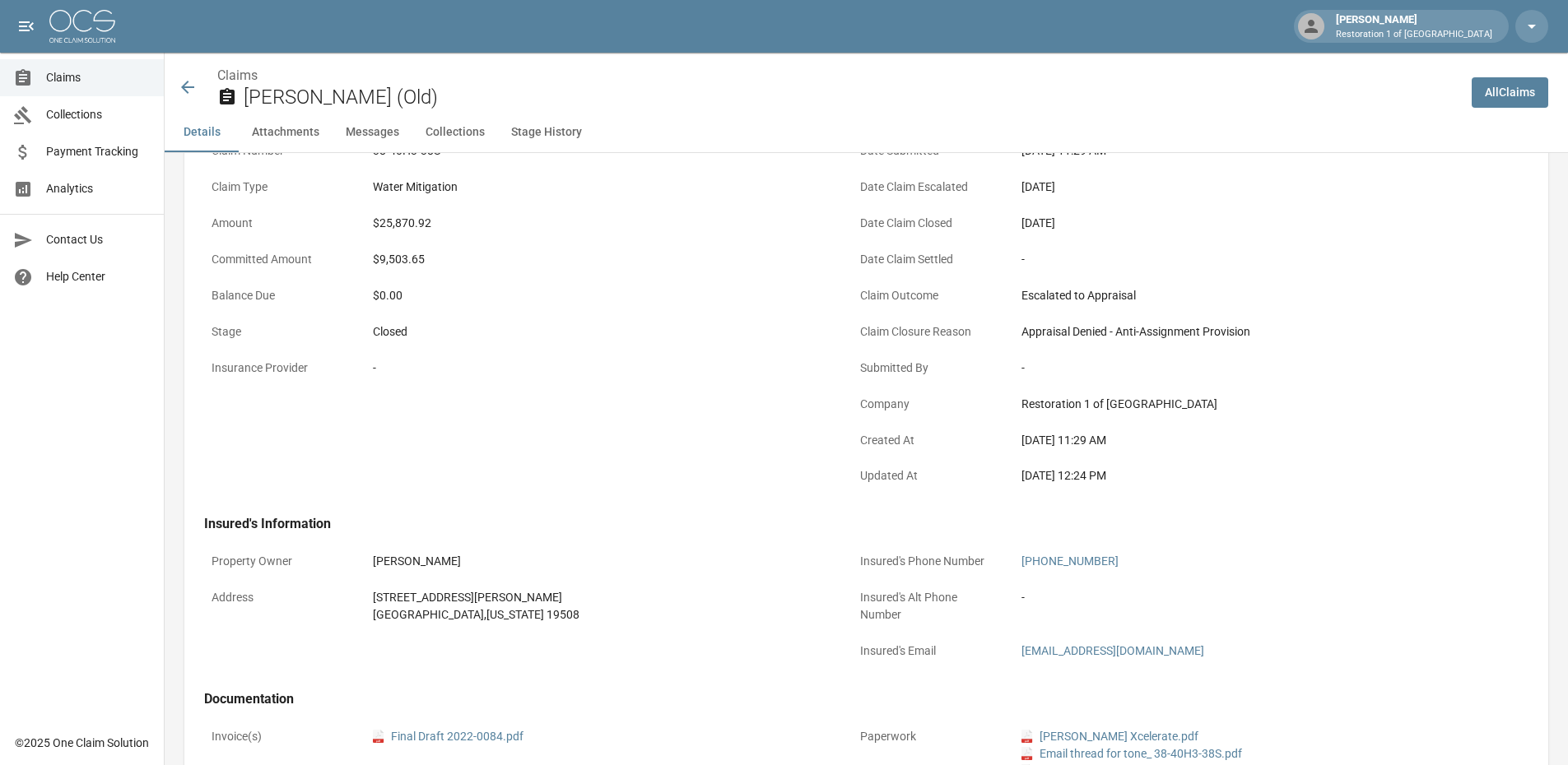
scroll to position [164, 0]
drag, startPoint x: 1023, startPoint y: 334, endPoint x: 1252, endPoint y: 333, distance: 229.0
click at [1252, 333] on div "Appraisal Denied - Anti-Assignment Provision" at bounding box center [1248, 330] width 453 height 17
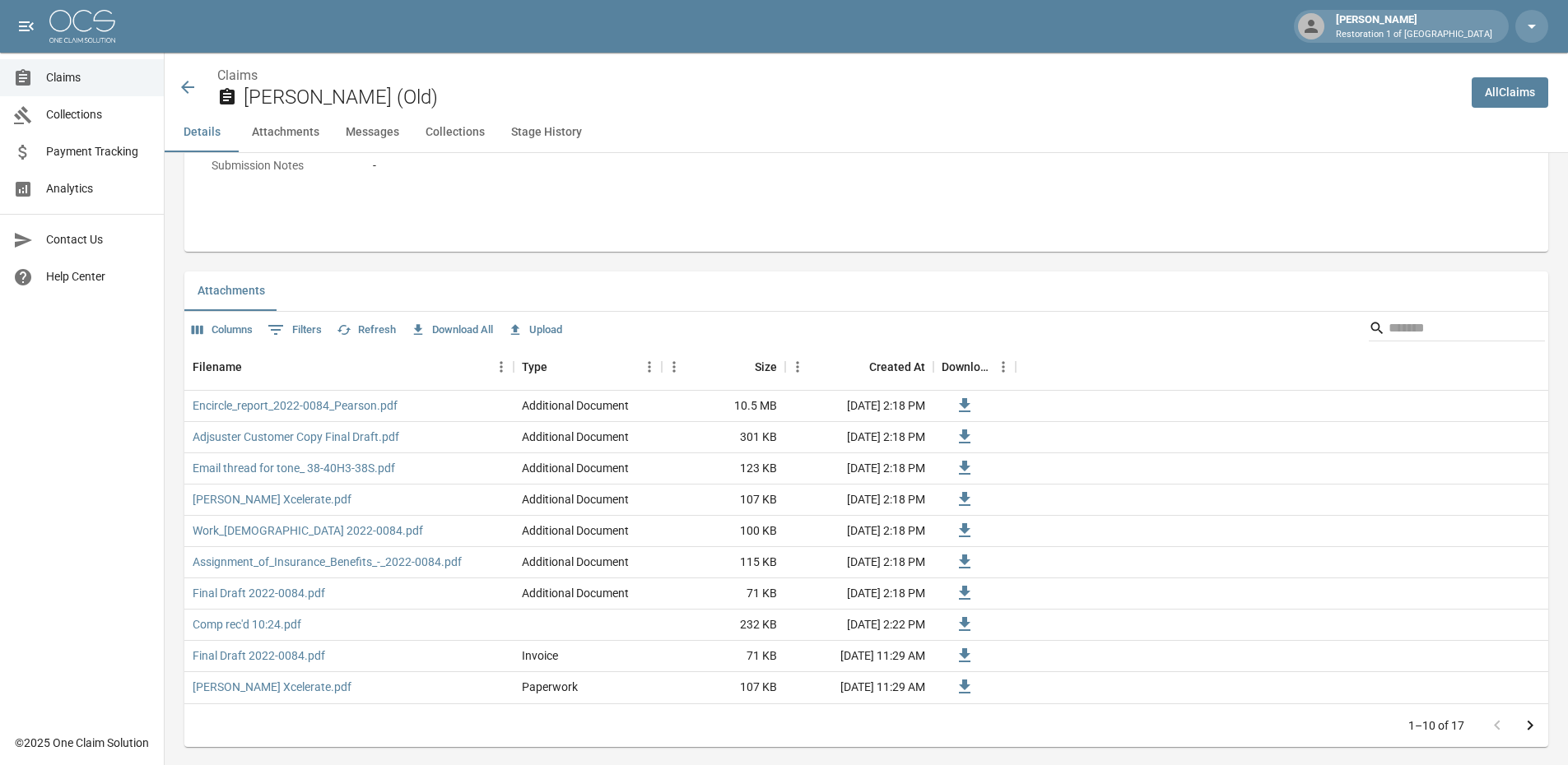
scroll to position [987, 0]
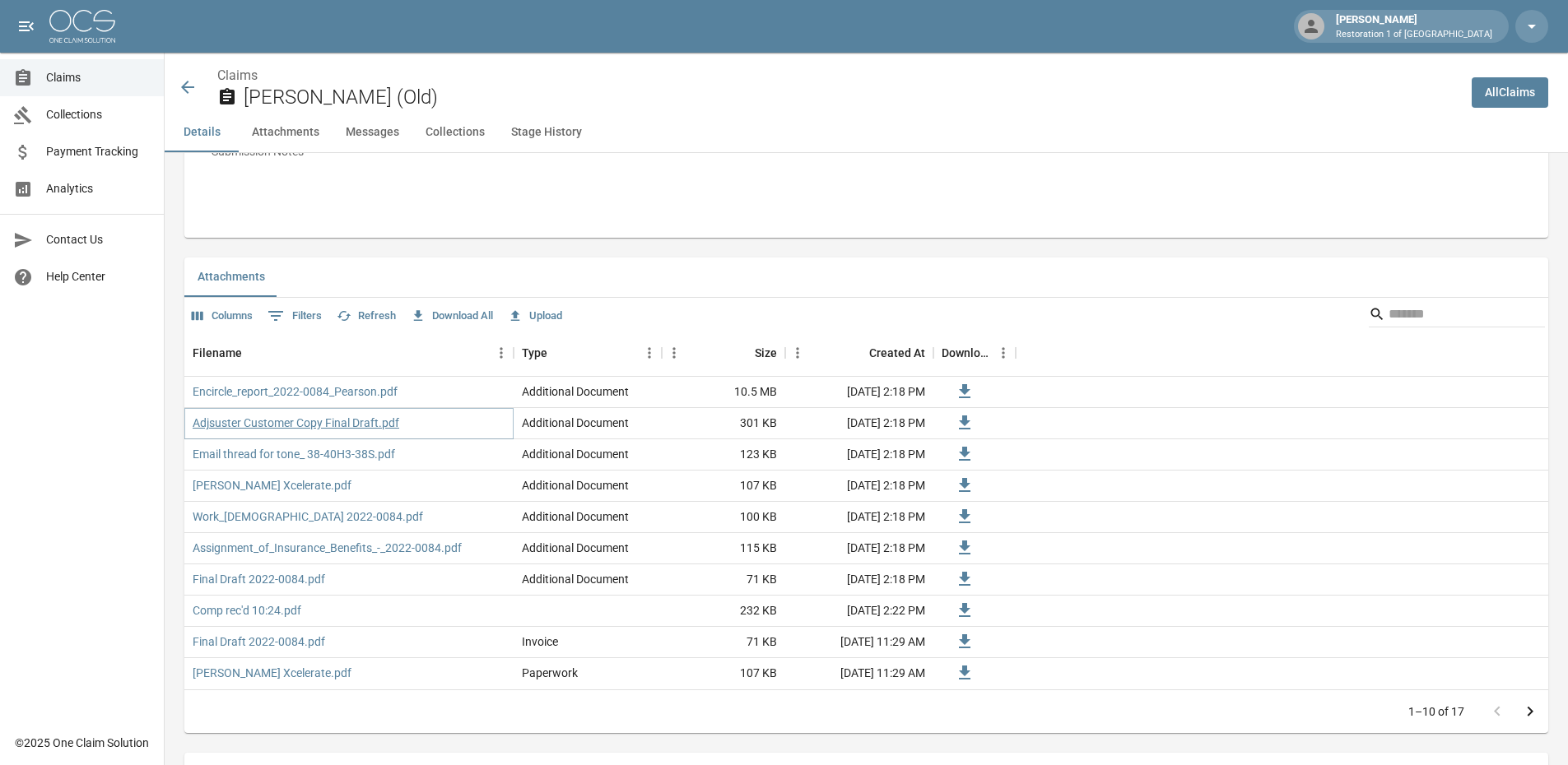
click at [292, 422] on link "Adjsuster Customer Copy Final Draft.pdf" at bounding box center [296, 423] width 207 height 16
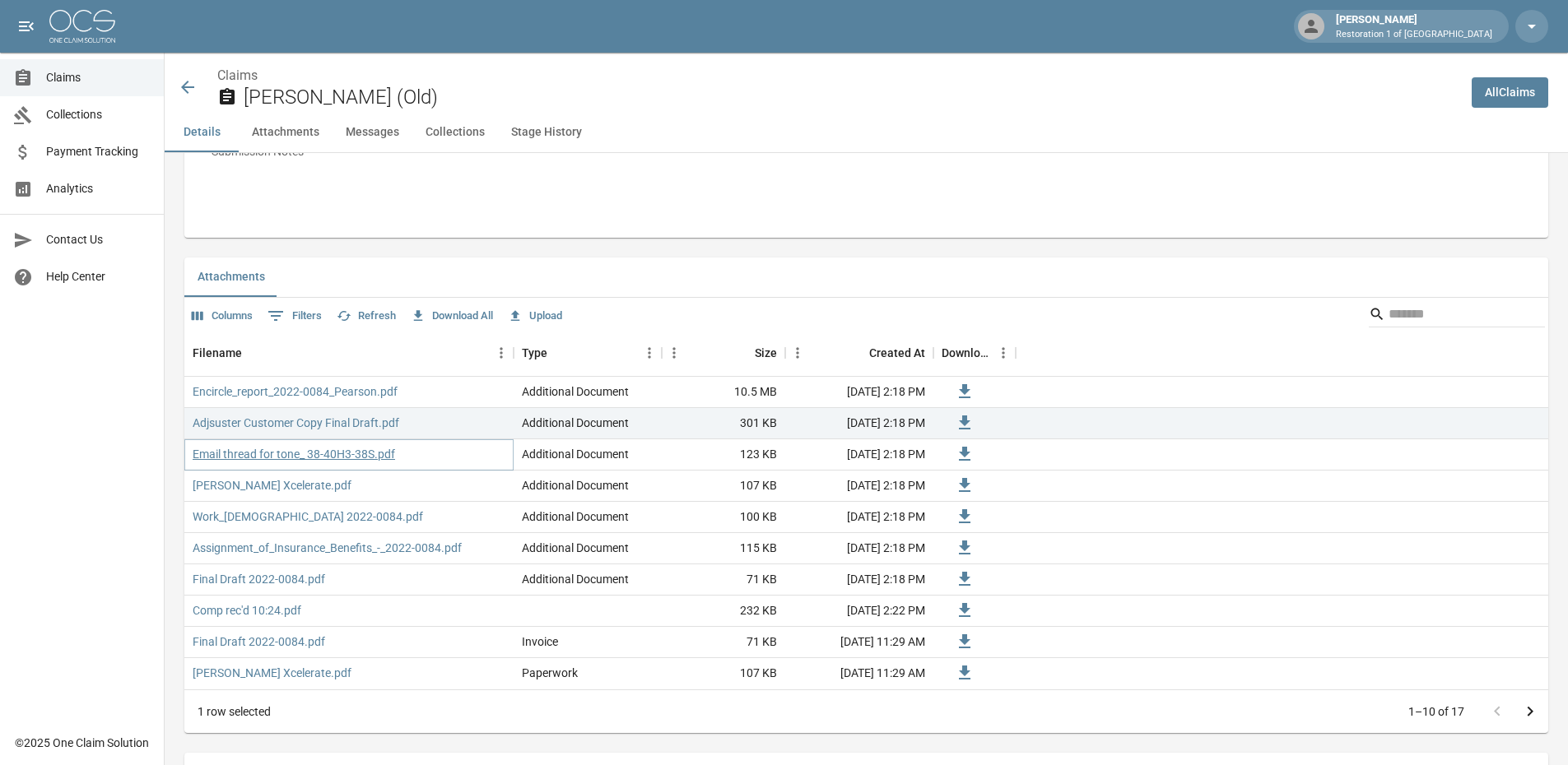
click at [327, 462] on link "Email thread for tone_ 38-40H3-38S.pdf" at bounding box center [294, 453] width 203 height 16
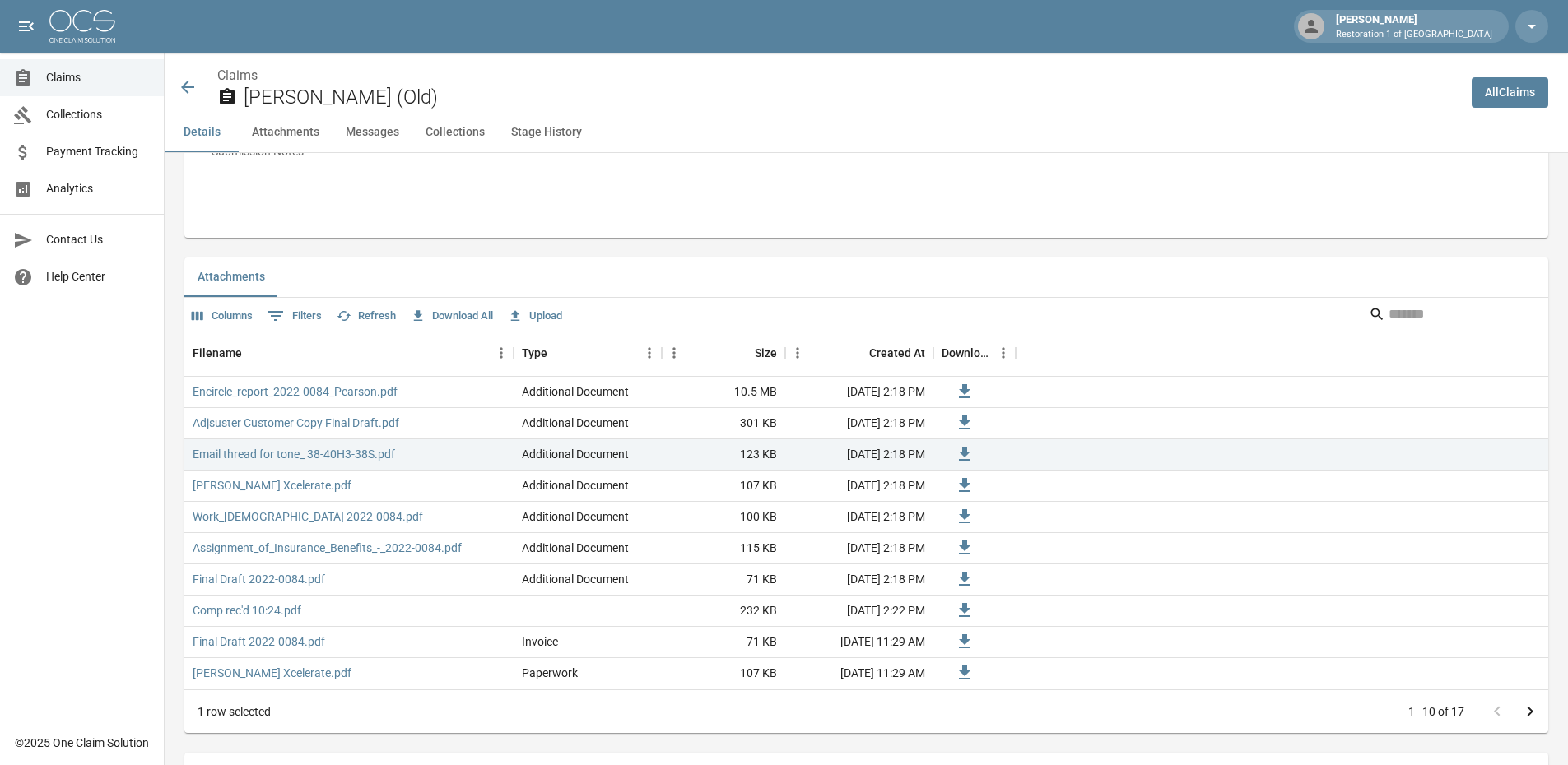
click at [172, 78] on div "Claims [PERSON_NAME] (Old)" at bounding box center [811, 82] width 1293 height 60
click at [181, 82] on icon at bounding box center [188, 87] width 20 height 20
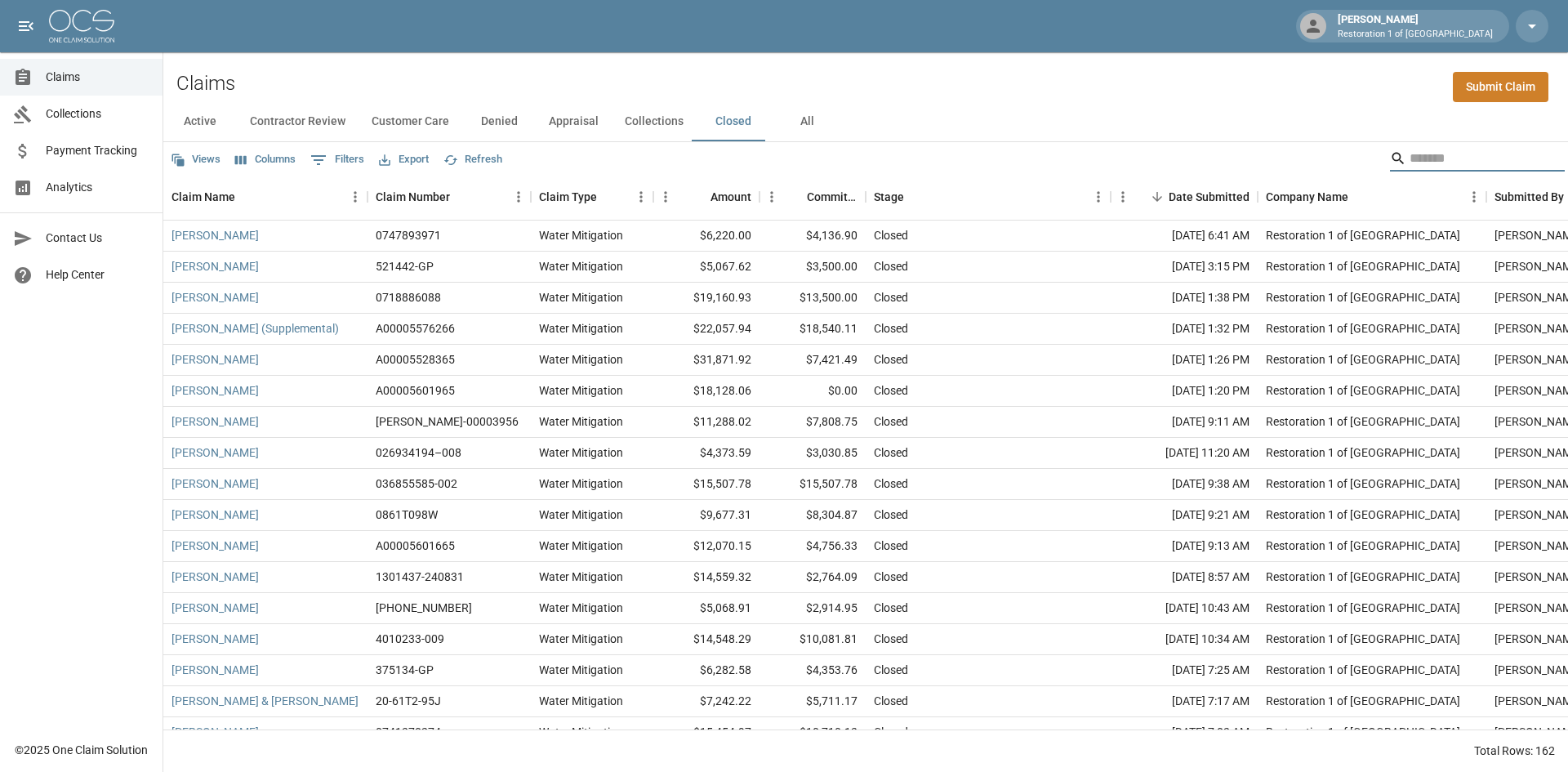
click at [1429, 167] on input "Search" at bounding box center [1475, 159] width 131 height 27
click at [272, 15] on div "[PERSON_NAME] Restoration 1 of [GEOGRAPHIC_DATA]" at bounding box center [784, 26] width 1568 height 52
click at [1434, 157] on input "Search" at bounding box center [1475, 159] width 131 height 27
type input "*"
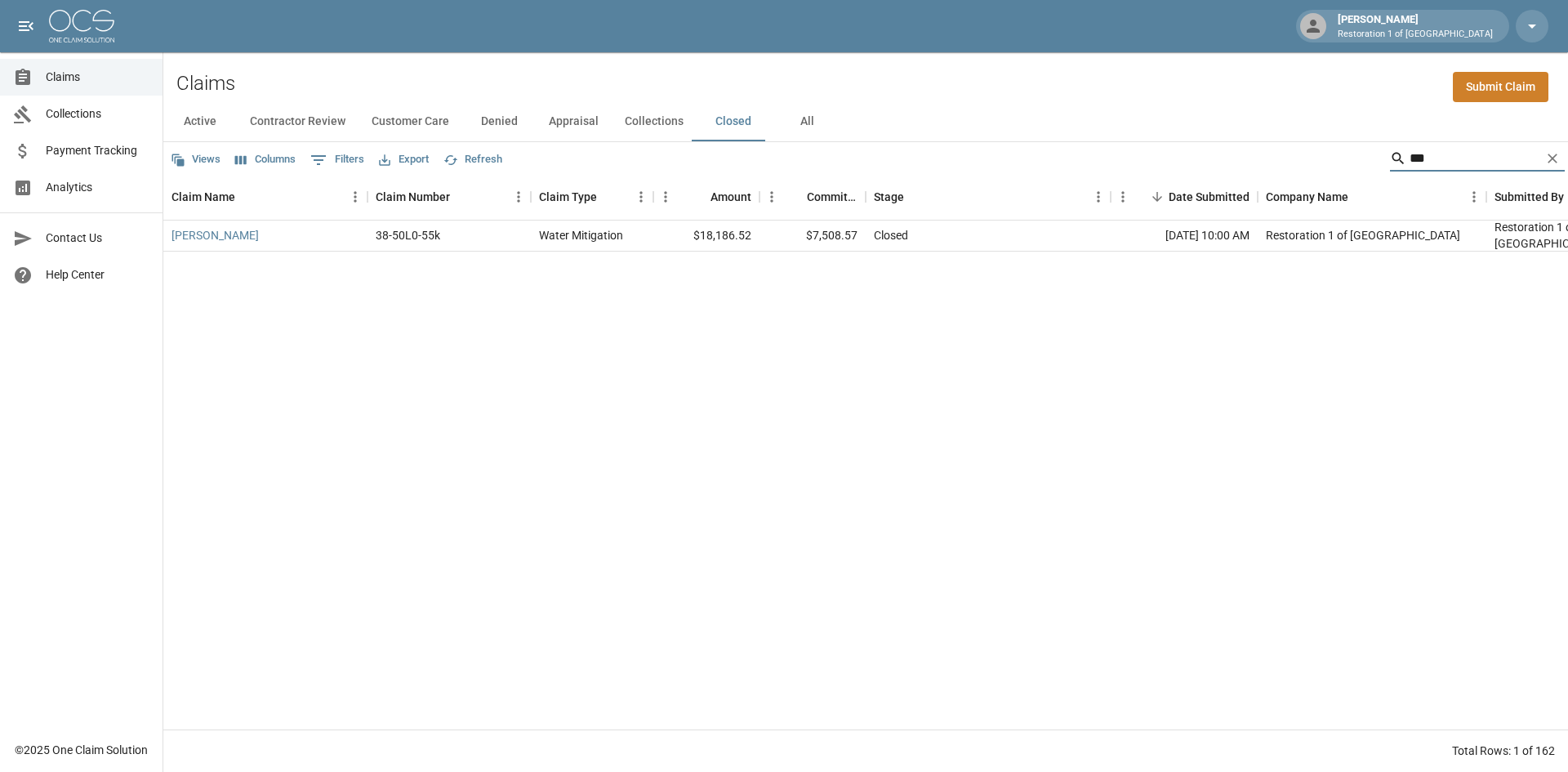
type input "***"
click at [1134, 236] on div "[DATE] 10:00 AM" at bounding box center [1184, 235] width 147 height 31
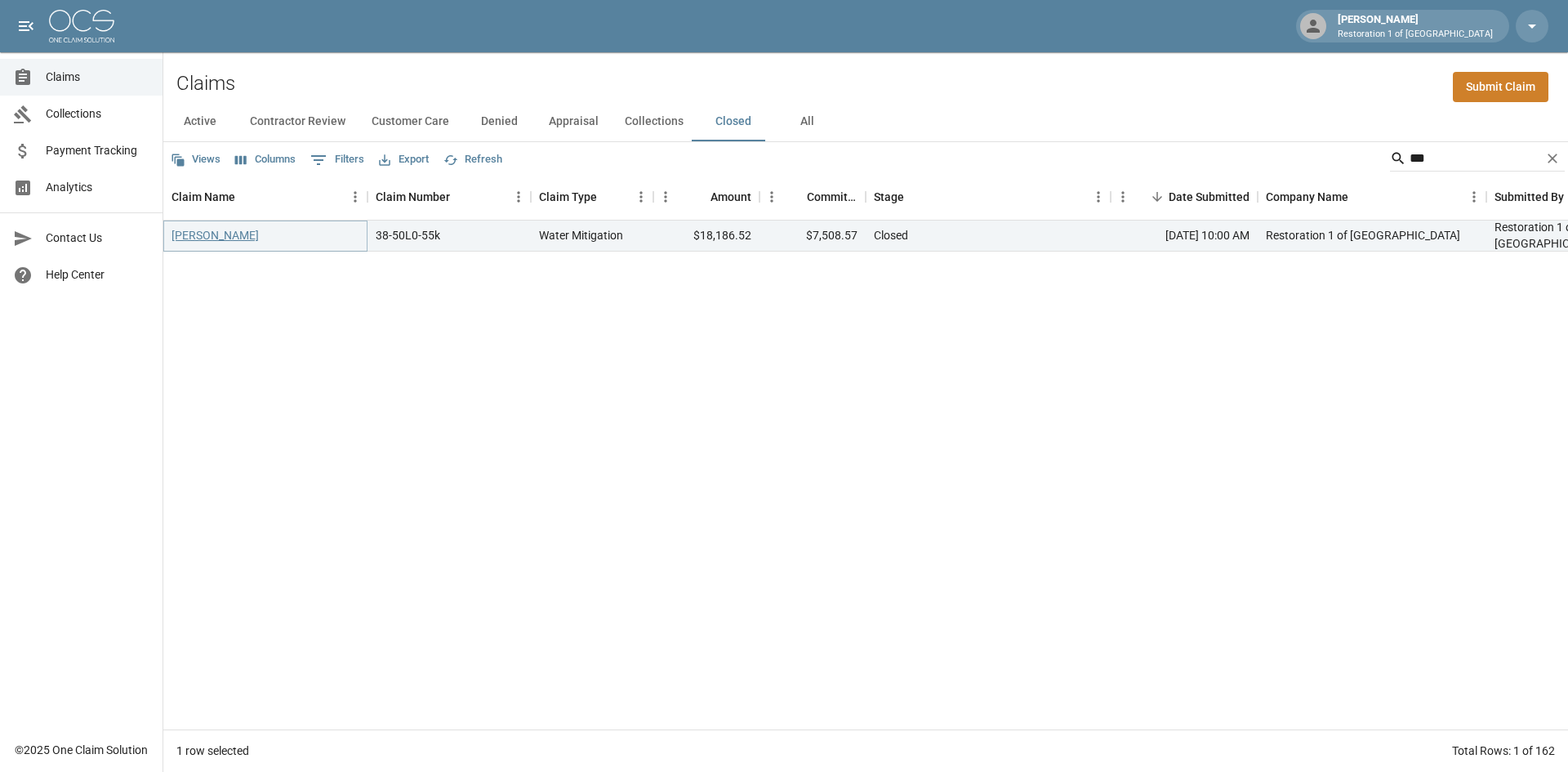
click at [174, 233] on link "[PERSON_NAME]" at bounding box center [215, 235] width 87 height 16
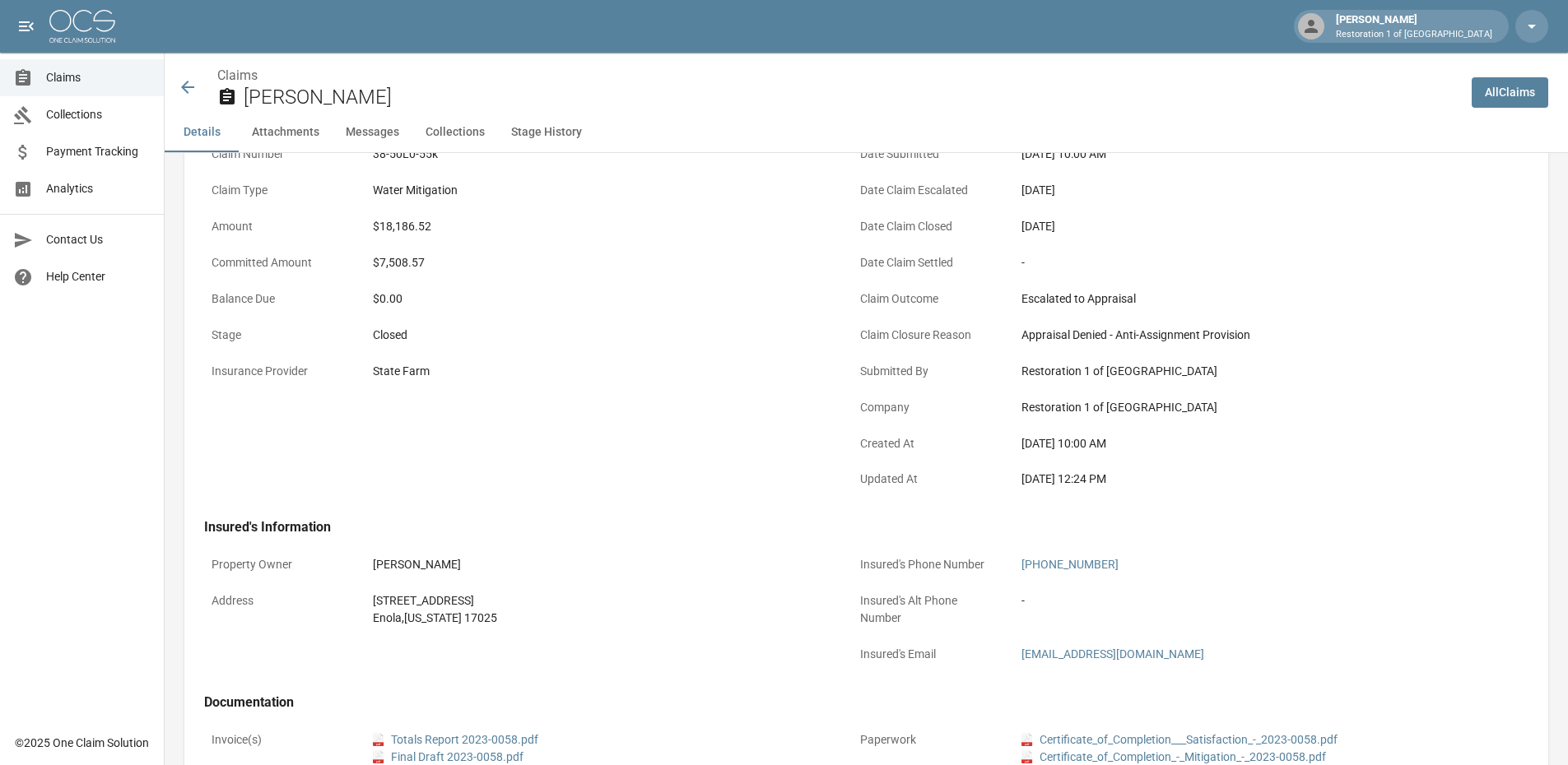
scroll to position [164, 0]
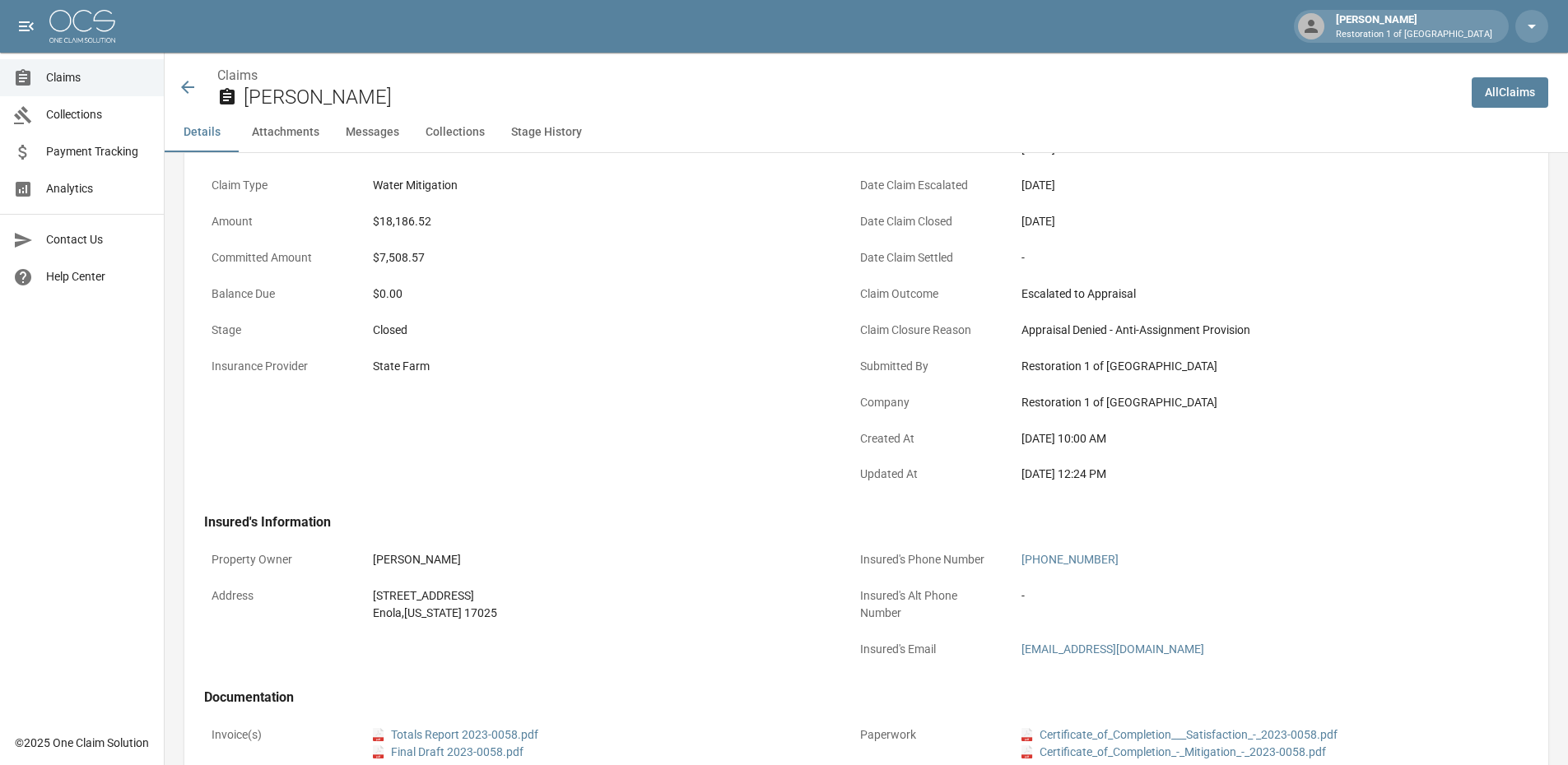
drag, startPoint x: 1023, startPoint y: 230, endPoint x: 1107, endPoint y: 234, distance: 84.1
click at [1107, 234] on div "[DATE]" at bounding box center [1248, 222] width 468 height 33
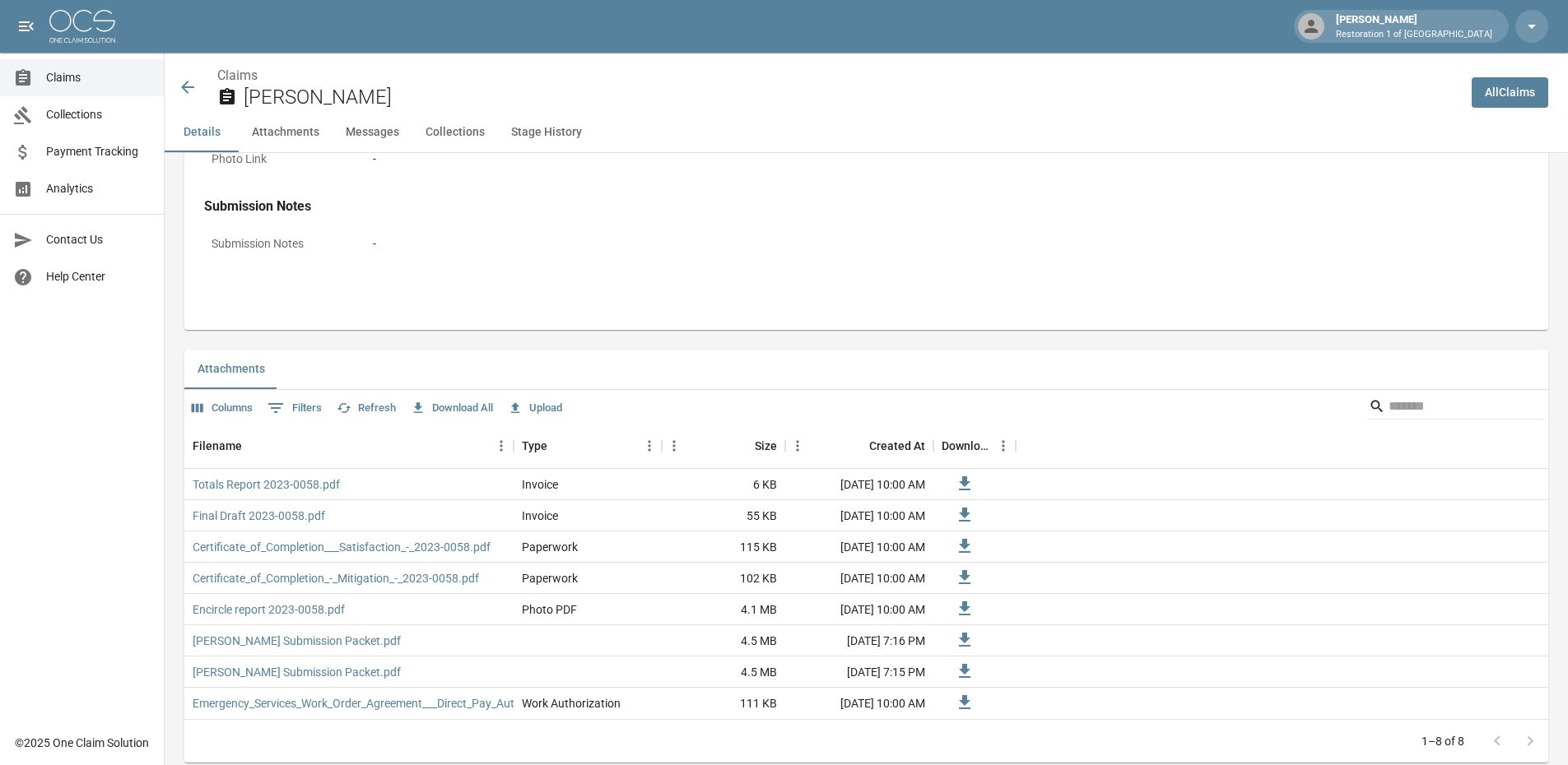
scroll to position [822, 0]
